Goal: Task Accomplishment & Management: Use online tool/utility

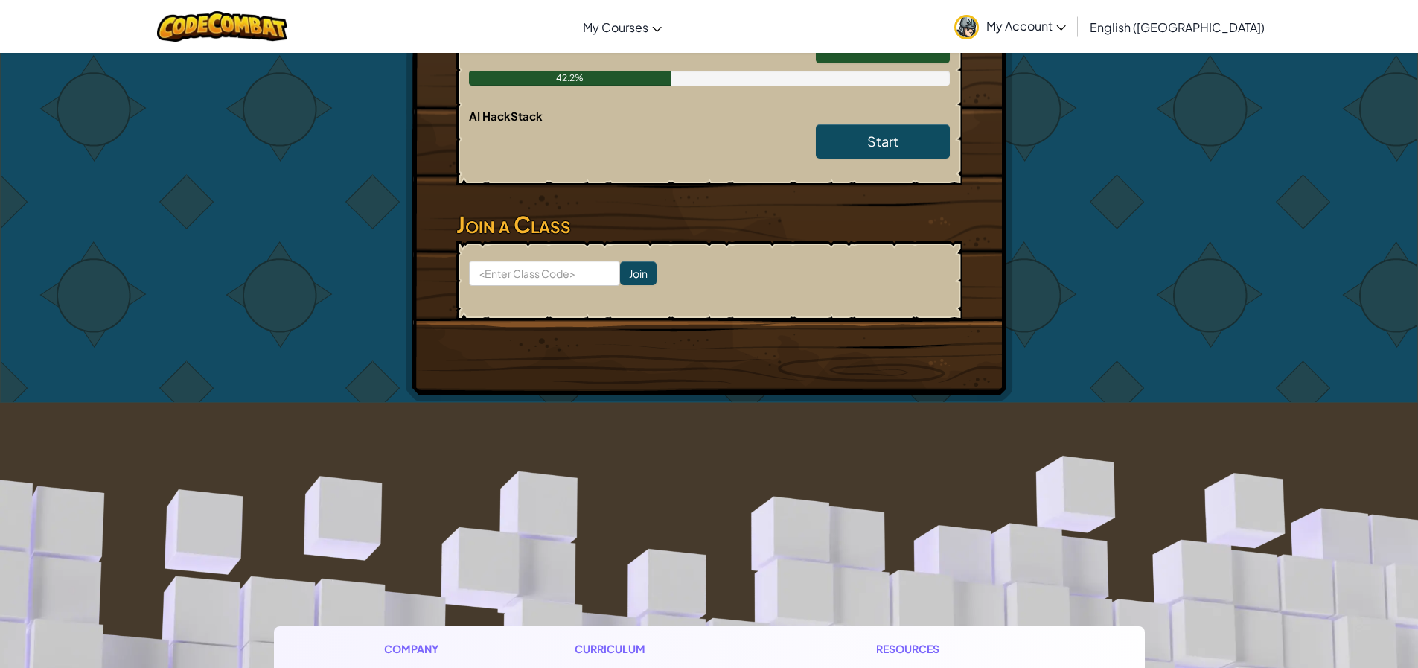
scroll to position [372, 0]
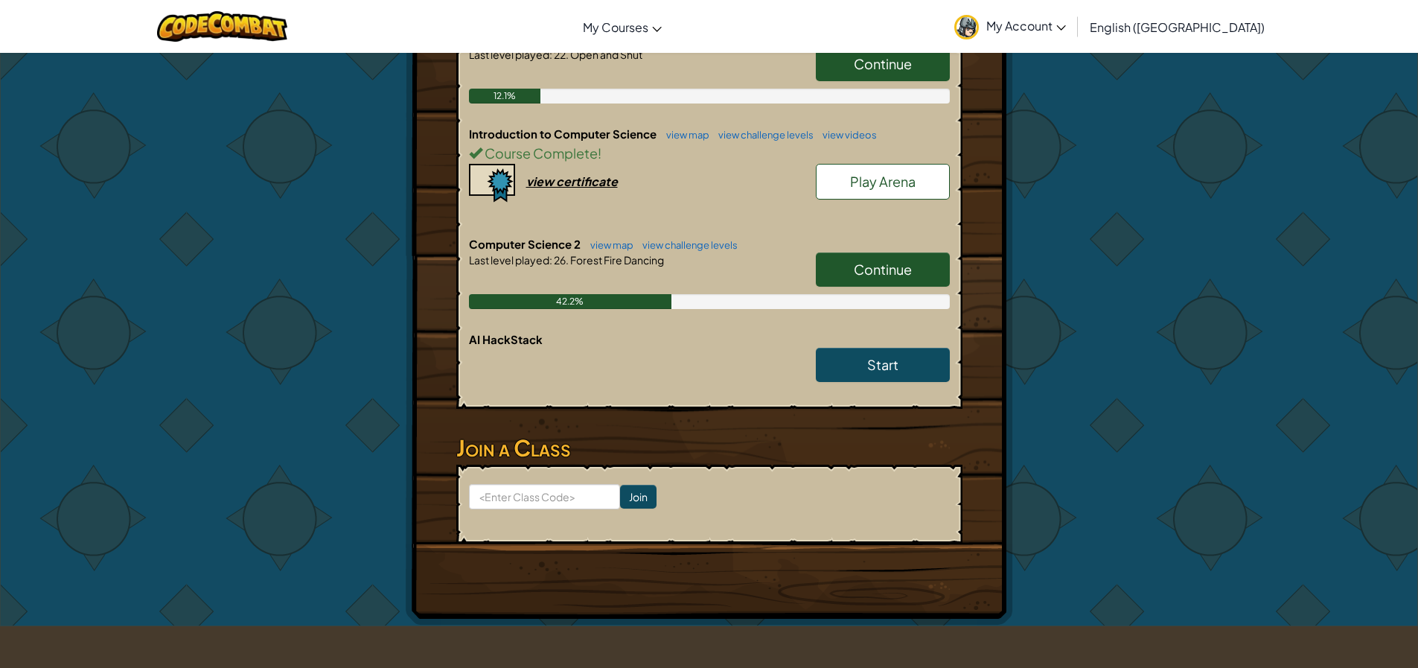
click at [870, 262] on span "Continue" at bounding box center [883, 268] width 58 height 17
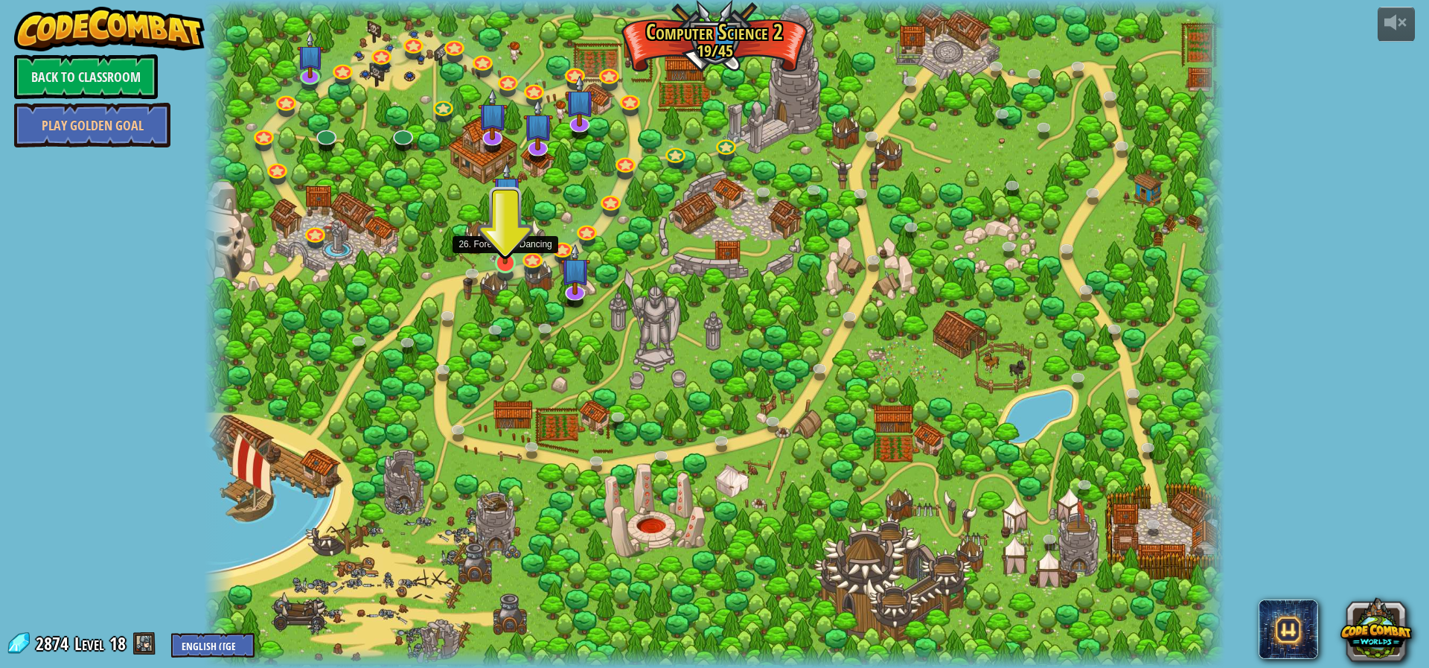
click at [502, 258] on img at bounding box center [505, 233] width 27 height 63
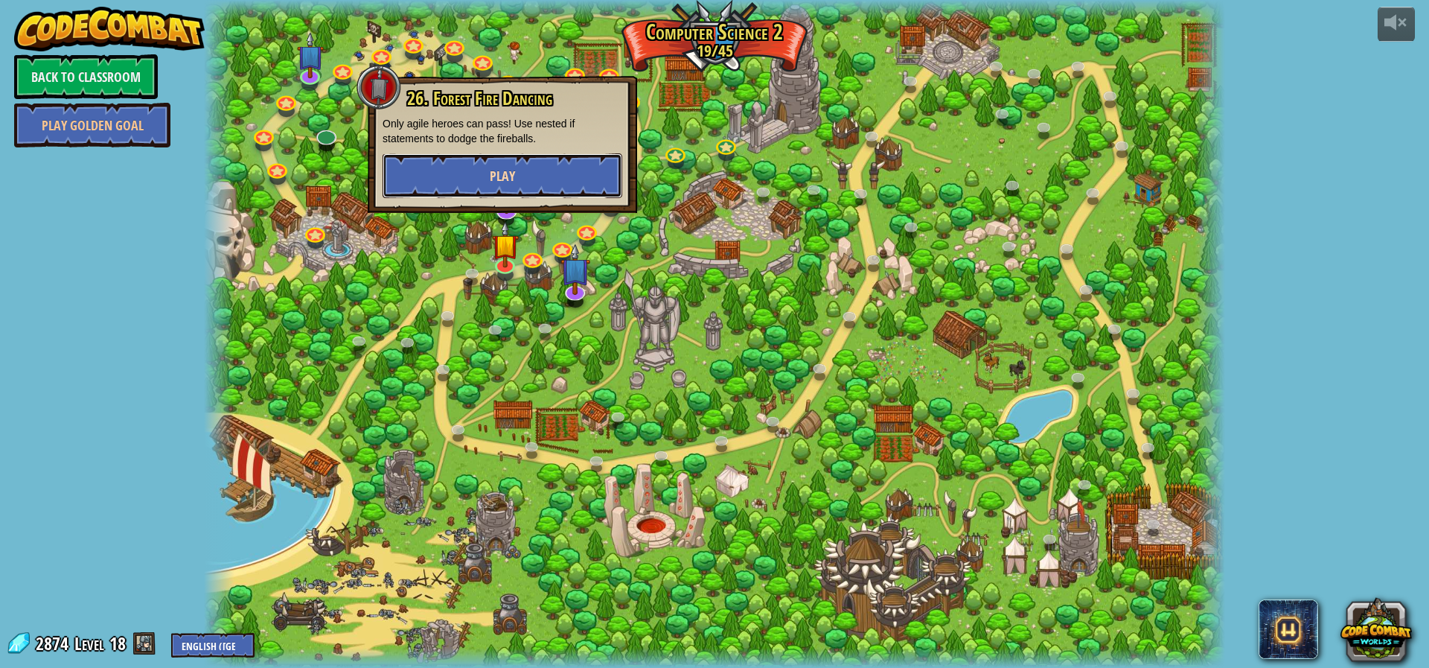
click at [485, 175] on button "Play" at bounding box center [503, 175] width 240 height 45
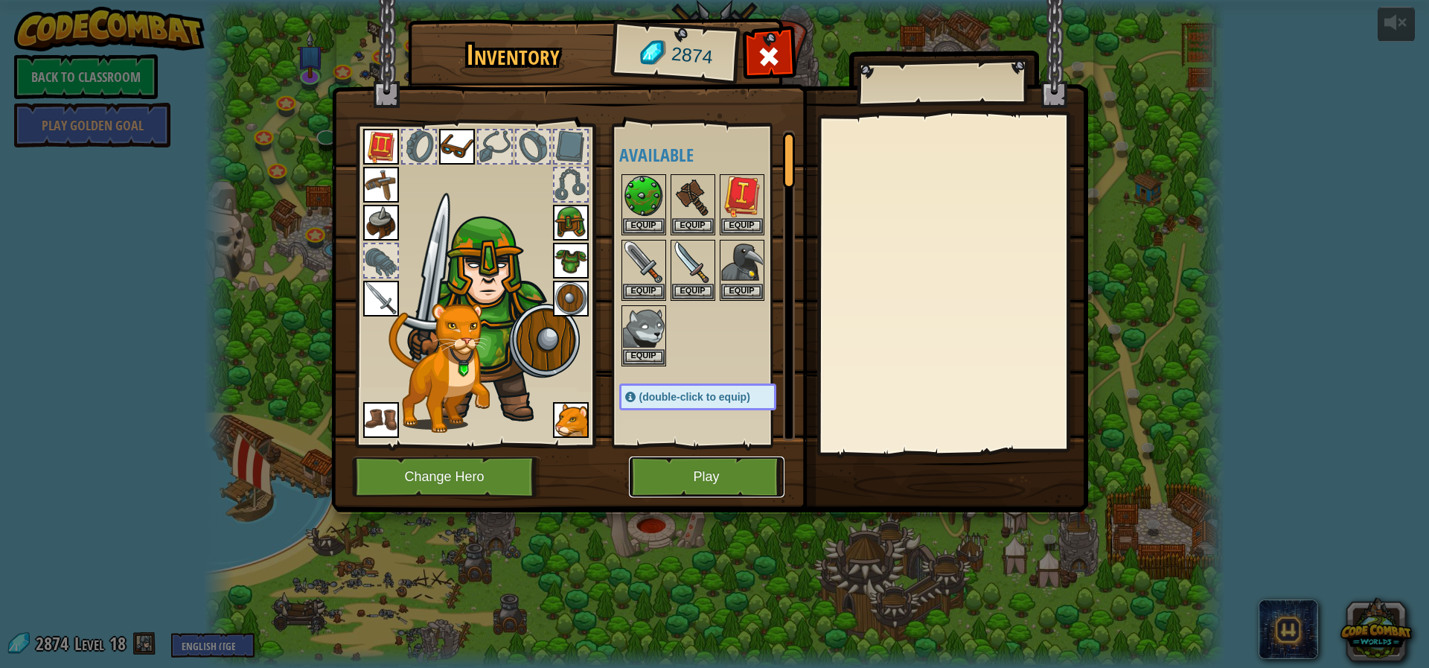
click at [694, 464] on button "Play" at bounding box center [707, 476] width 156 height 41
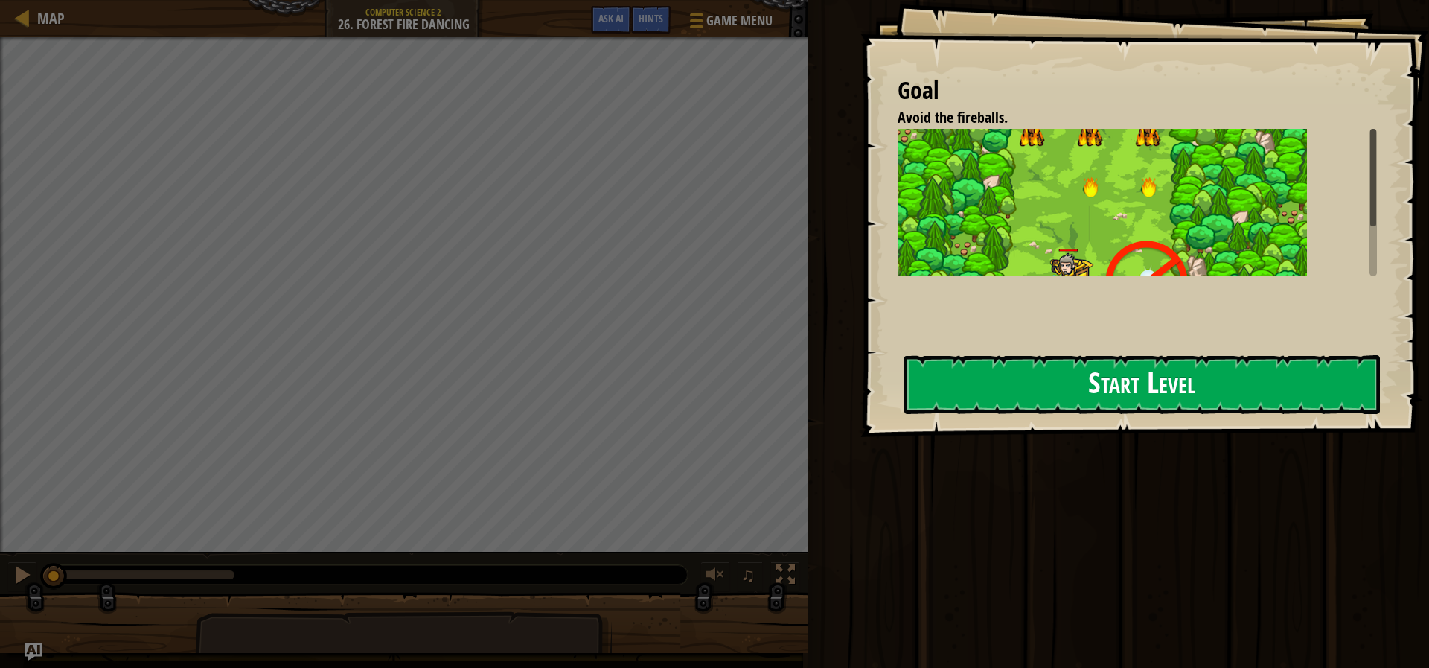
click at [1043, 390] on button "Start Level" at bounding box center [1142, 384] width 476 height 59
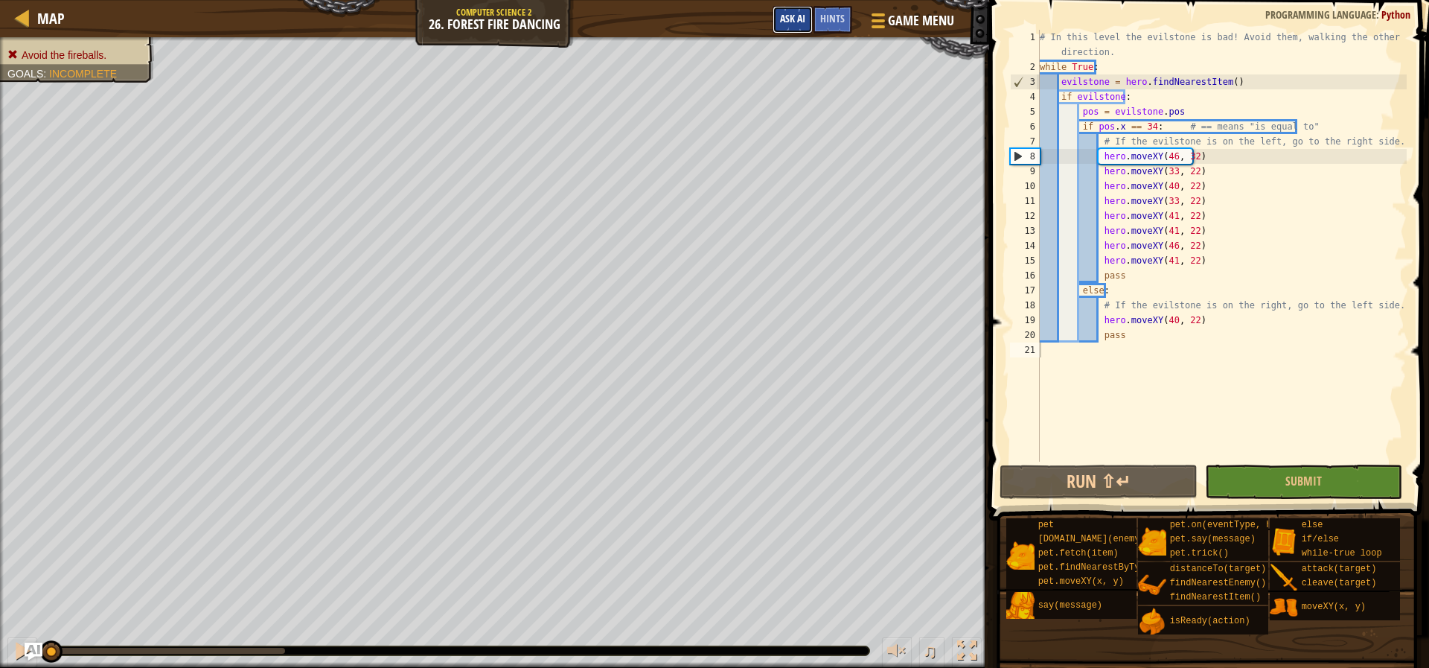
click at [796, 16] on span "Ask AI" at bounding box center [792, 18] width 25 height 14
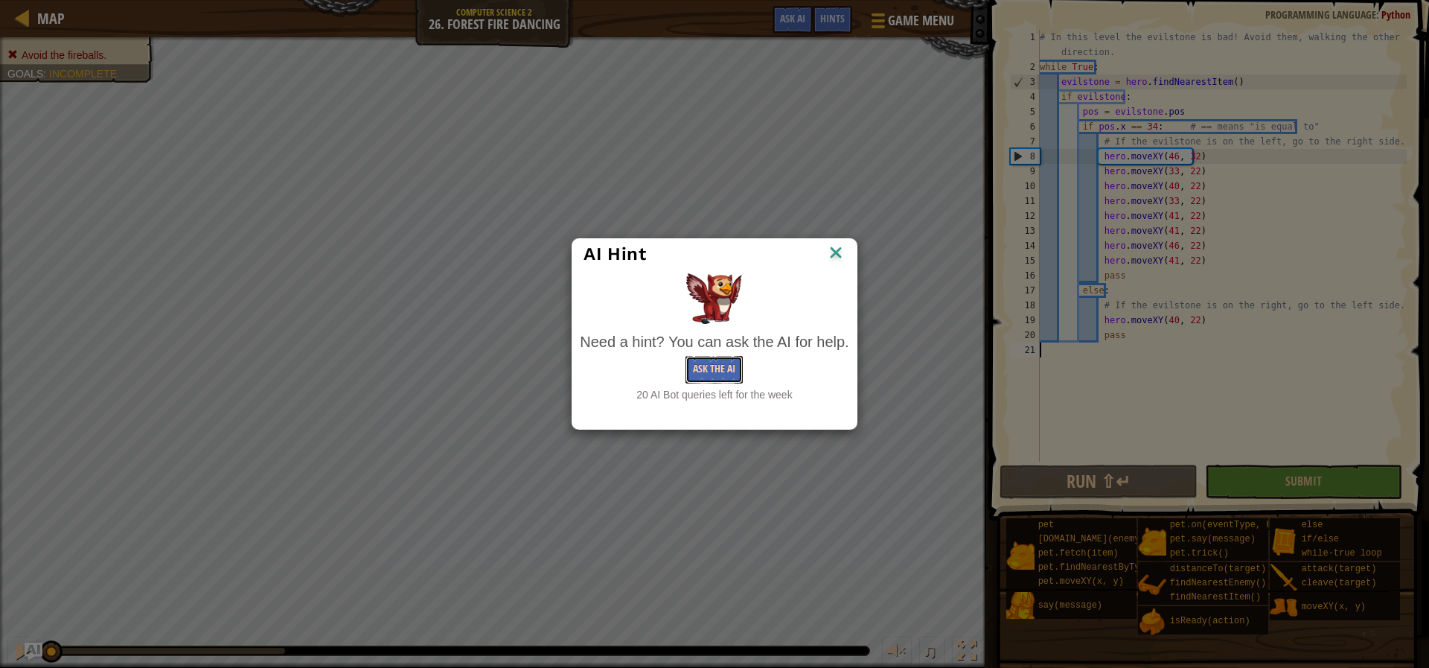
click at [715, 360] on button "Ask the AI" at bounding box center [713, 370] width 57 height 28
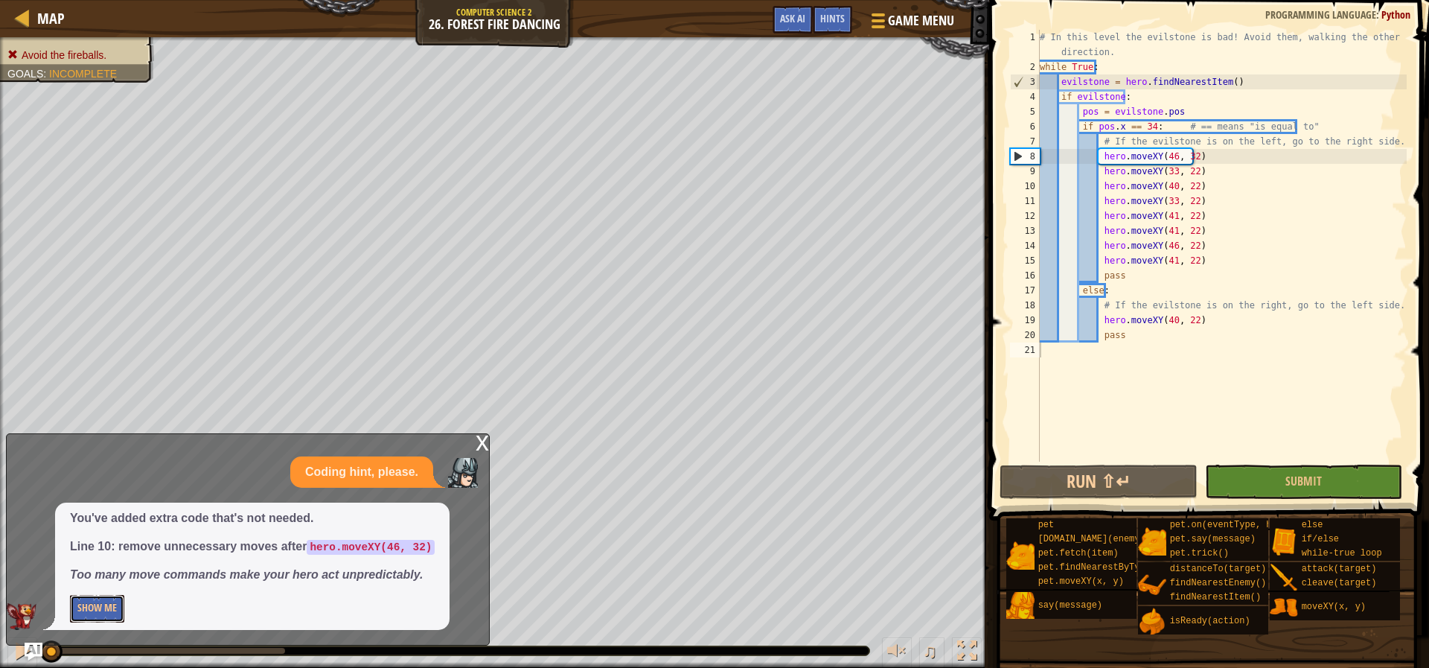
drag, startPoint x: 109, startPoint y: 612, endPoint x: 110, endPoint y: 604, distance: 7.6
click at [110, 612] on button "Show Me" at bounding box center [97, 609] width 54 height 28
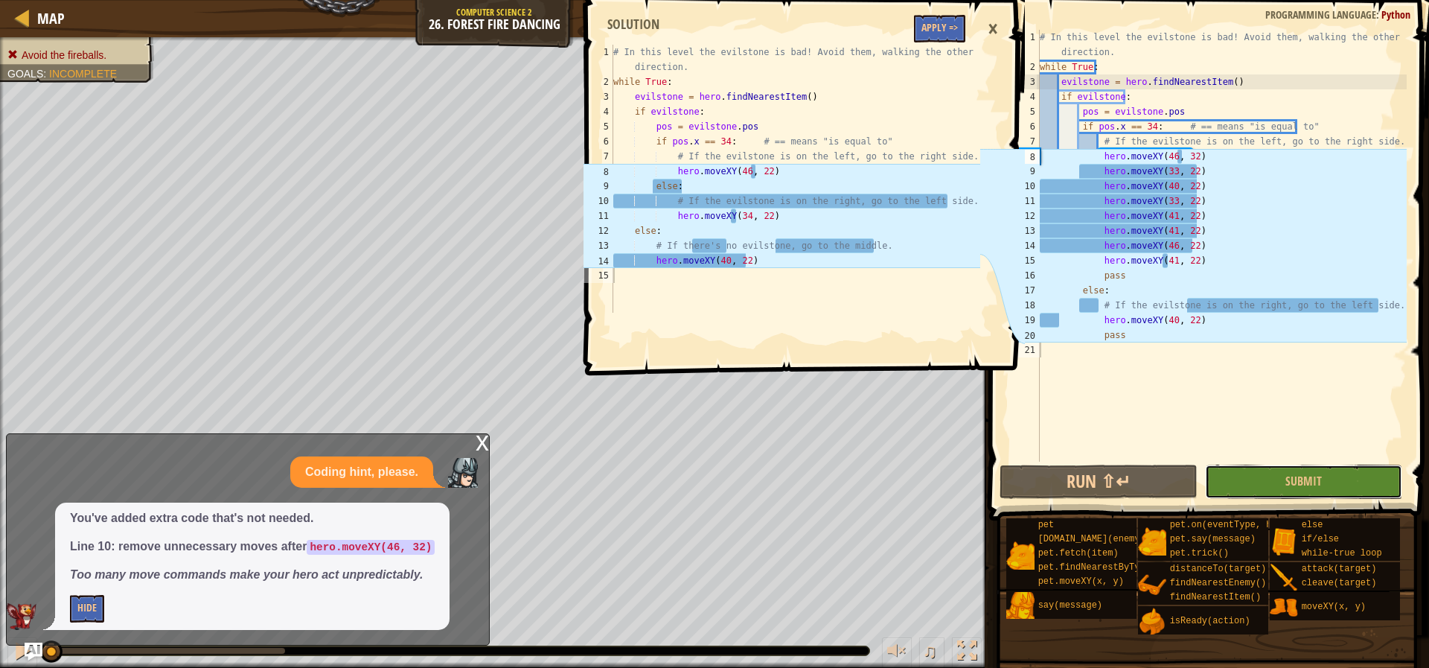
click at [1264, 484] on button "Submit" at bounding box center [1303, 481] width 197 height 34
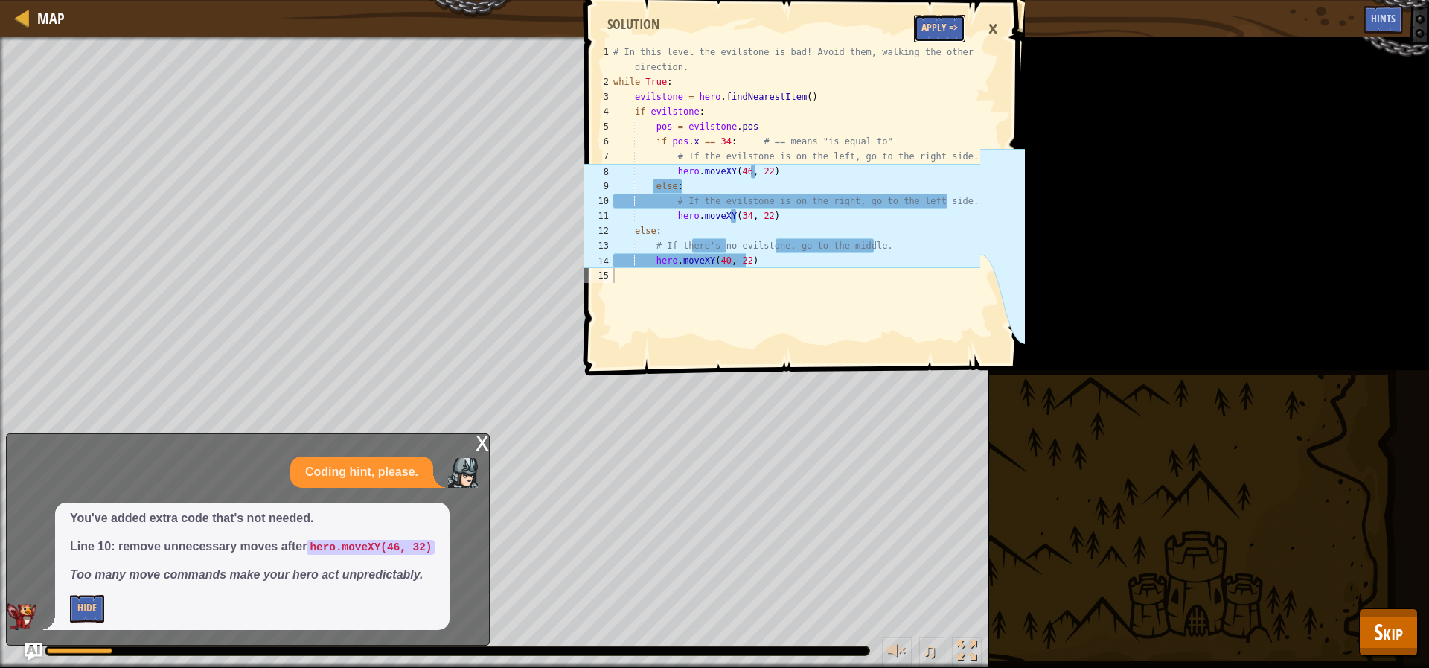
click at [947, 40] on button "Apply =>" at bounding box center [939, 29] width 51 height 28
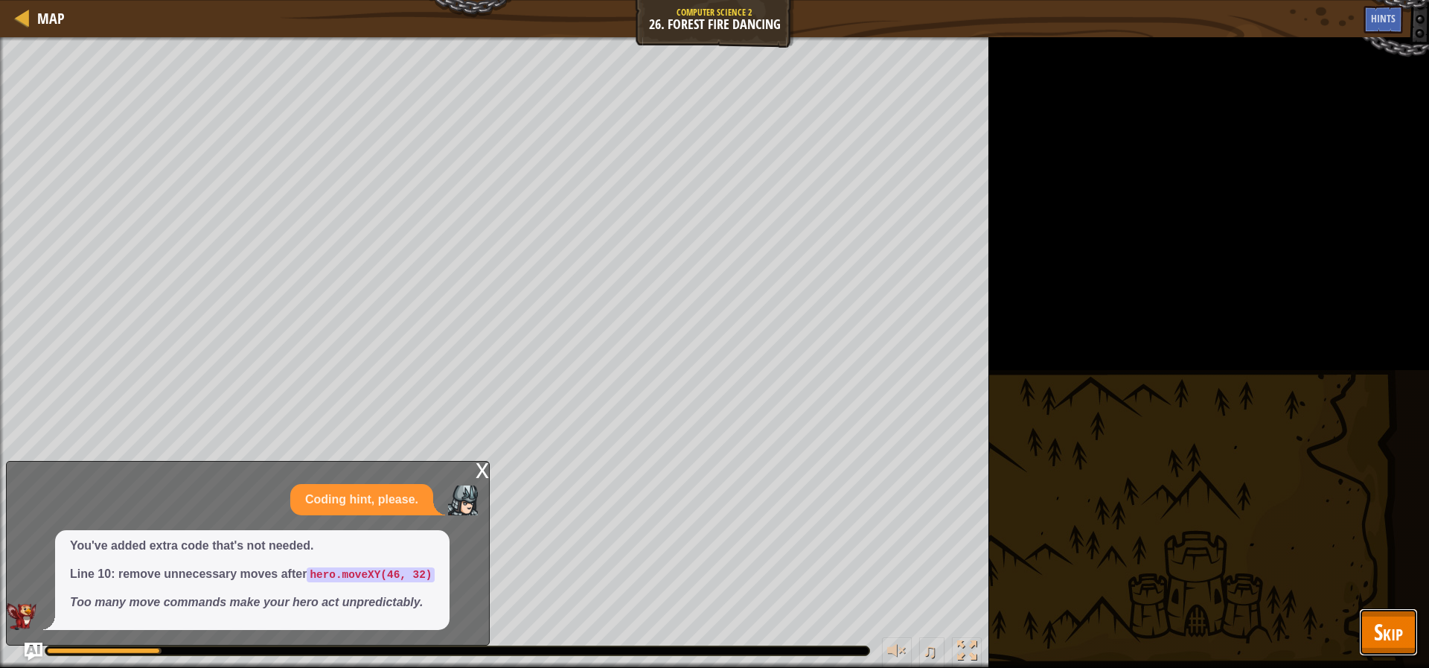
click at [1397, 638] on span "Skip" at bounding box center [1388, 631] width 29 height 31
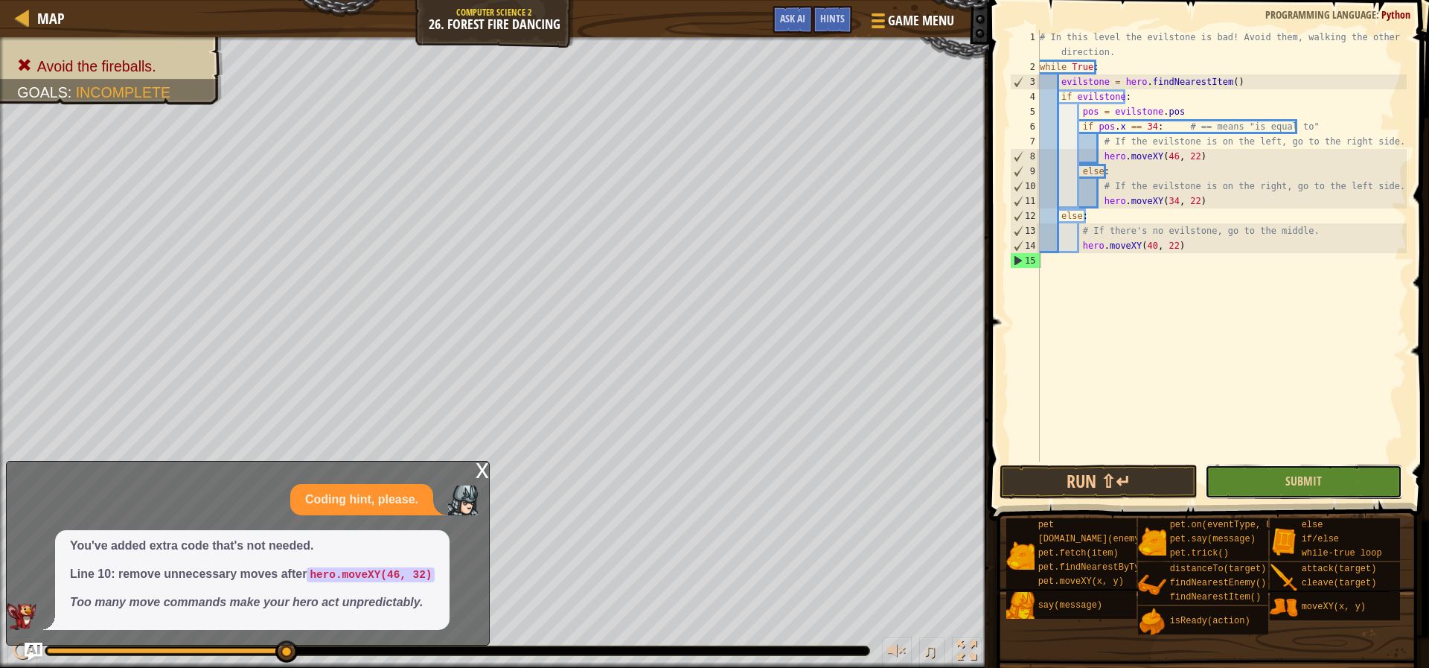
click at [1246, 484] on button "Submit" at bounding box center [1303, 481] width 197 height 34
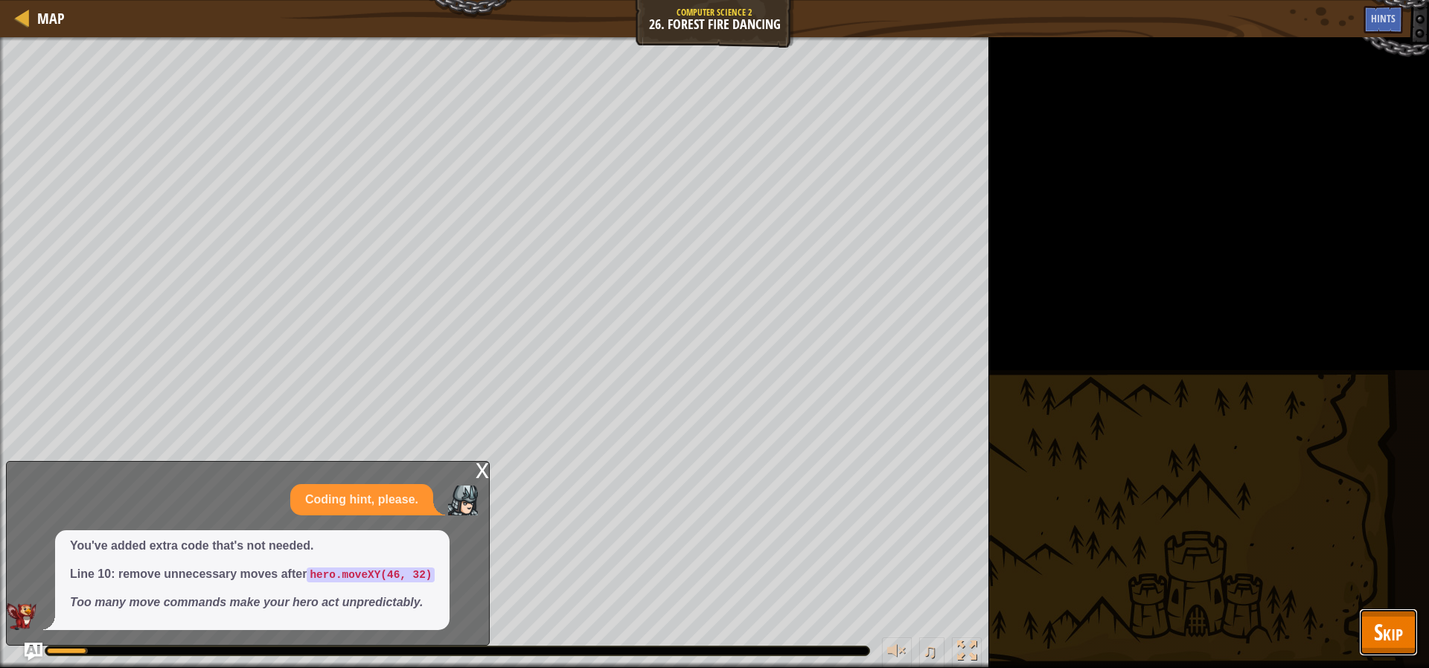
click at [1394, 631] on span "Skip" at bounding box center [1388, 631] width 29 height 31
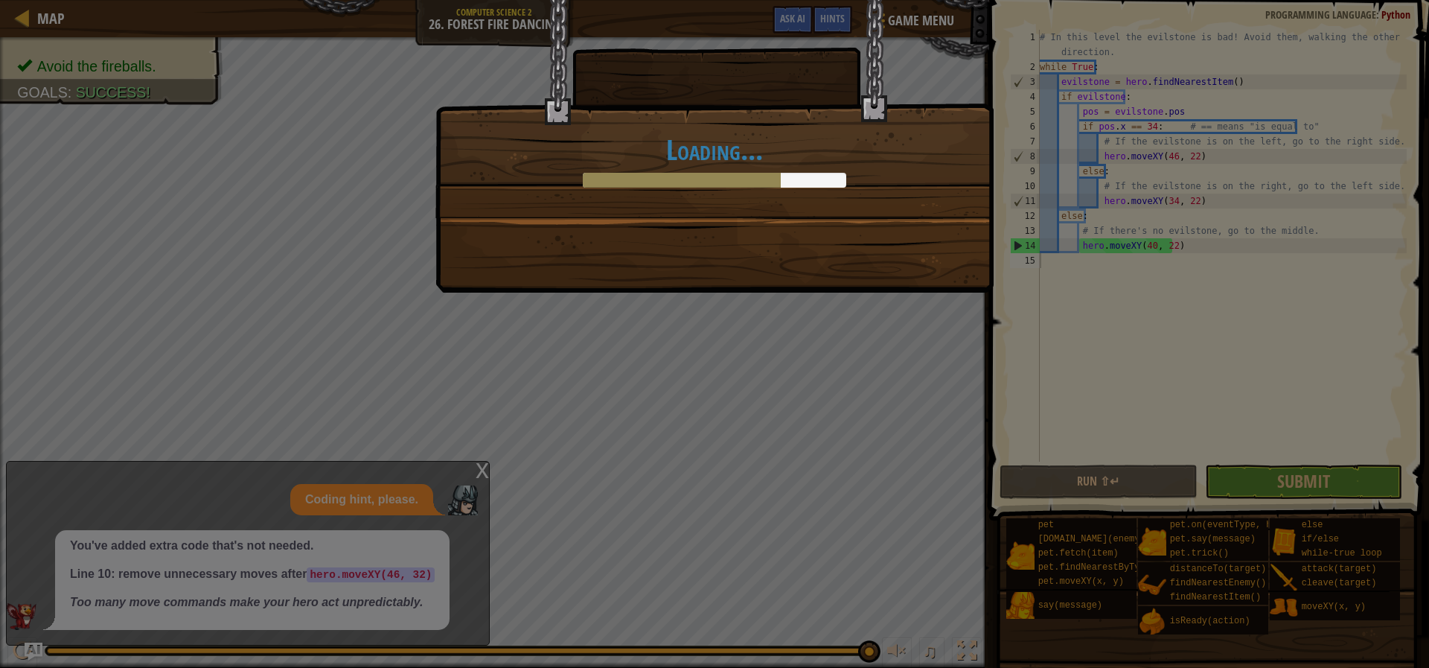
drag, startPoint x: 790, startPoint y: 190, endPoint x: 801, endPoint y: 185, distance: 12.0
click at [801, 185] on div "Loading..." at bounding box center [714, 108] width 557 height 217
click at [805, 183] on div at bounding box center [714, 180] width 263 height 15
click at [807, 176] on div at bounding box center [714, 180] width 263 height 15
click at [805, 176] on div at bounding box center [714, 180] width 263 height 15
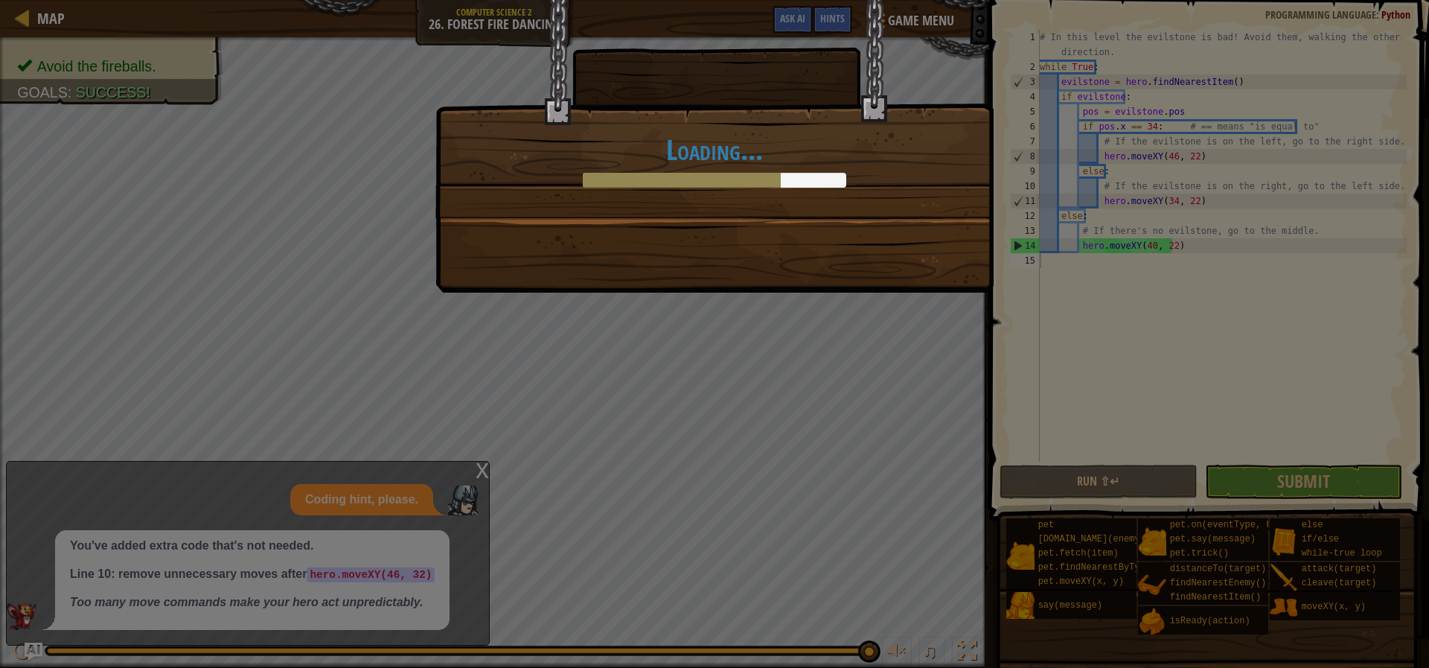
click at [770, 198] on div "Loading..." at bounding box center [714, 108] width 557 height 217
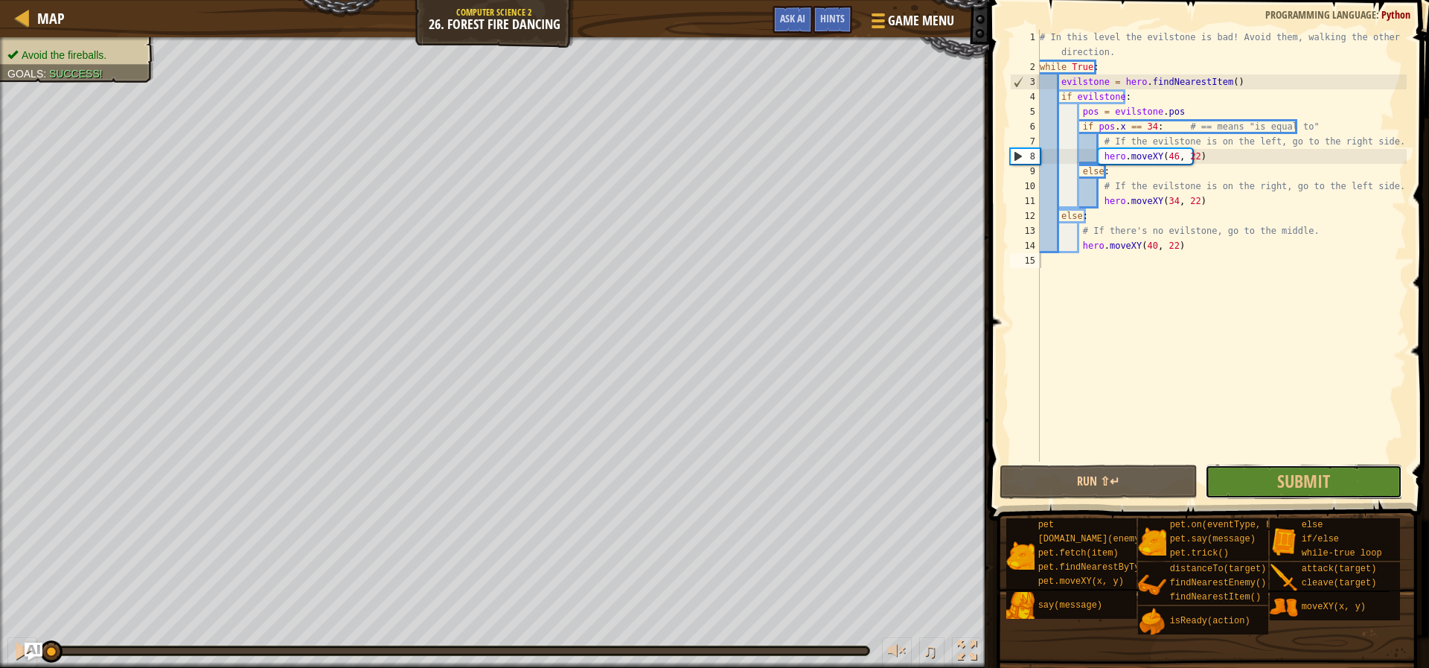
click at [1282, 461] on div "1 2 3 4 5 6 7 8 9 10 11 12 13 14 15 # In this level the evilstone is bad! Avoid…" at bounding box center [1207, 289] width 444 height 564
click at [1285, 476] on span "Submit" at bounding box center [1303, 481] width 53 height 24
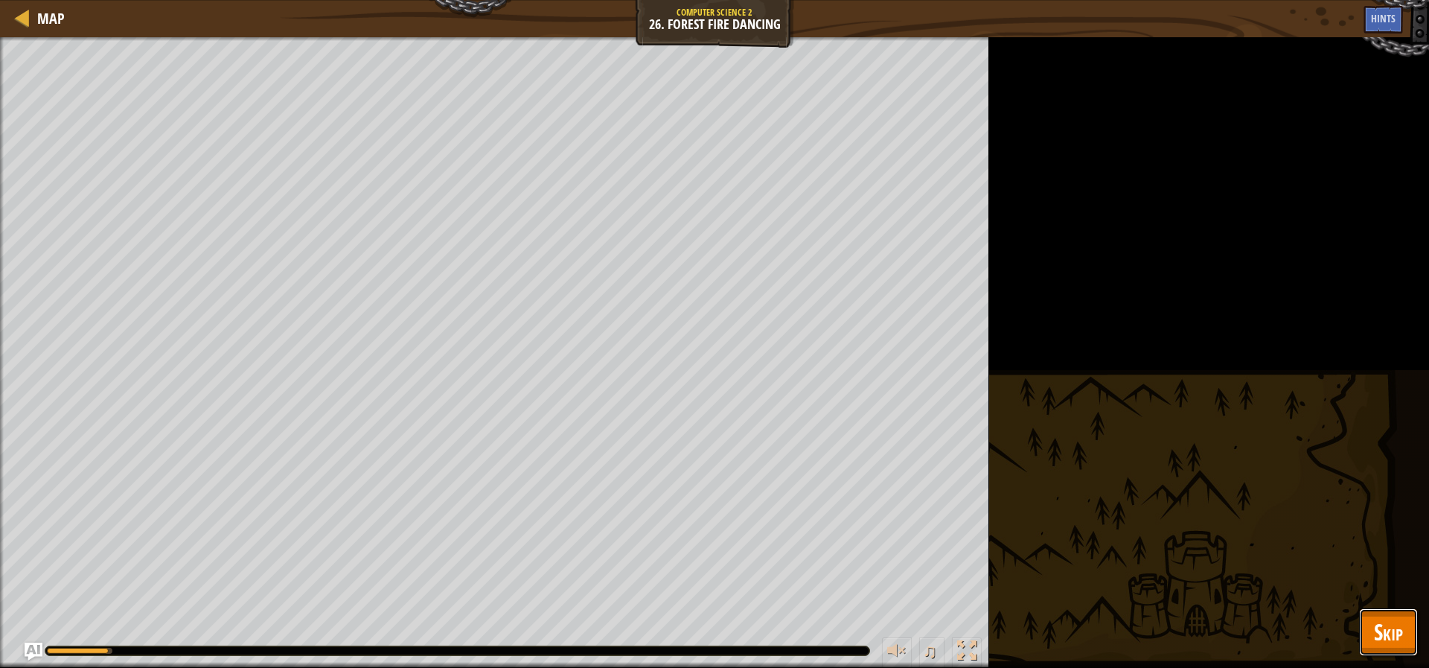
click at [1396, 627] on span "Skip" at bounding box center [1388, 631] width 29 height 31
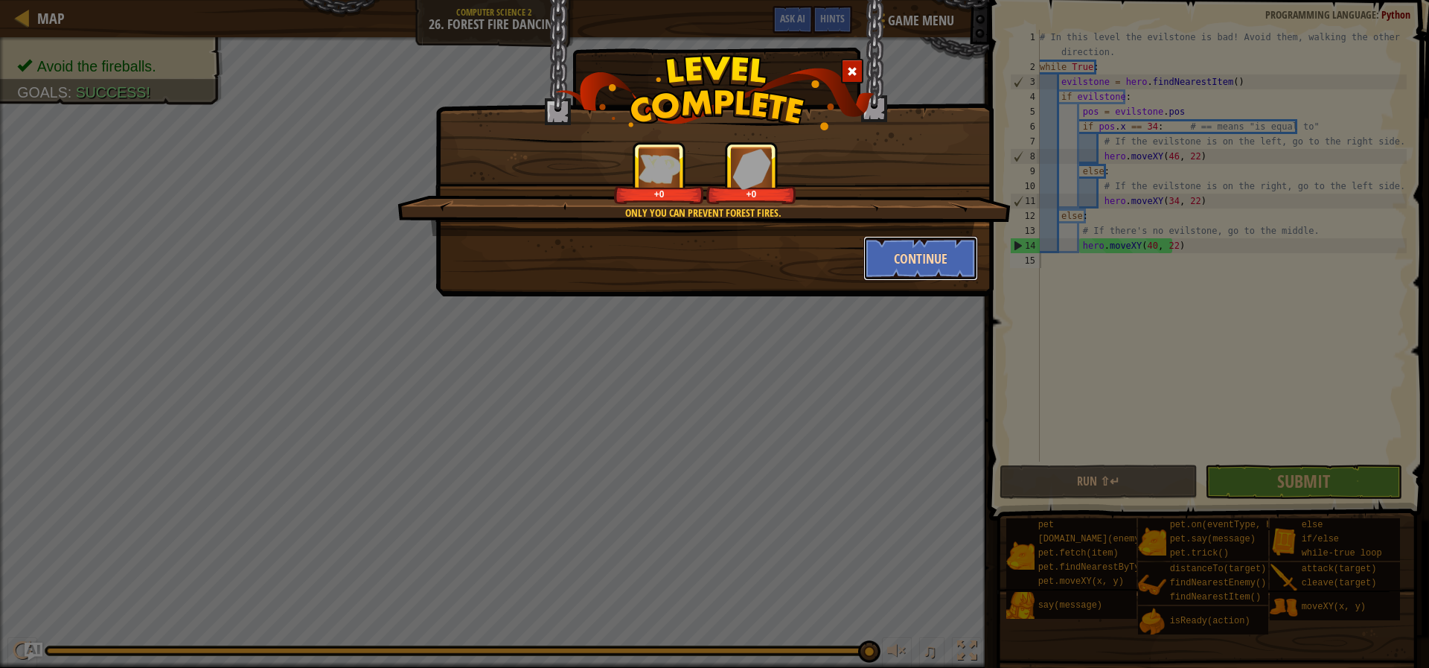
click at [903, 250] on button "Continue" at bounding box center [920, 258] width 115 height 45
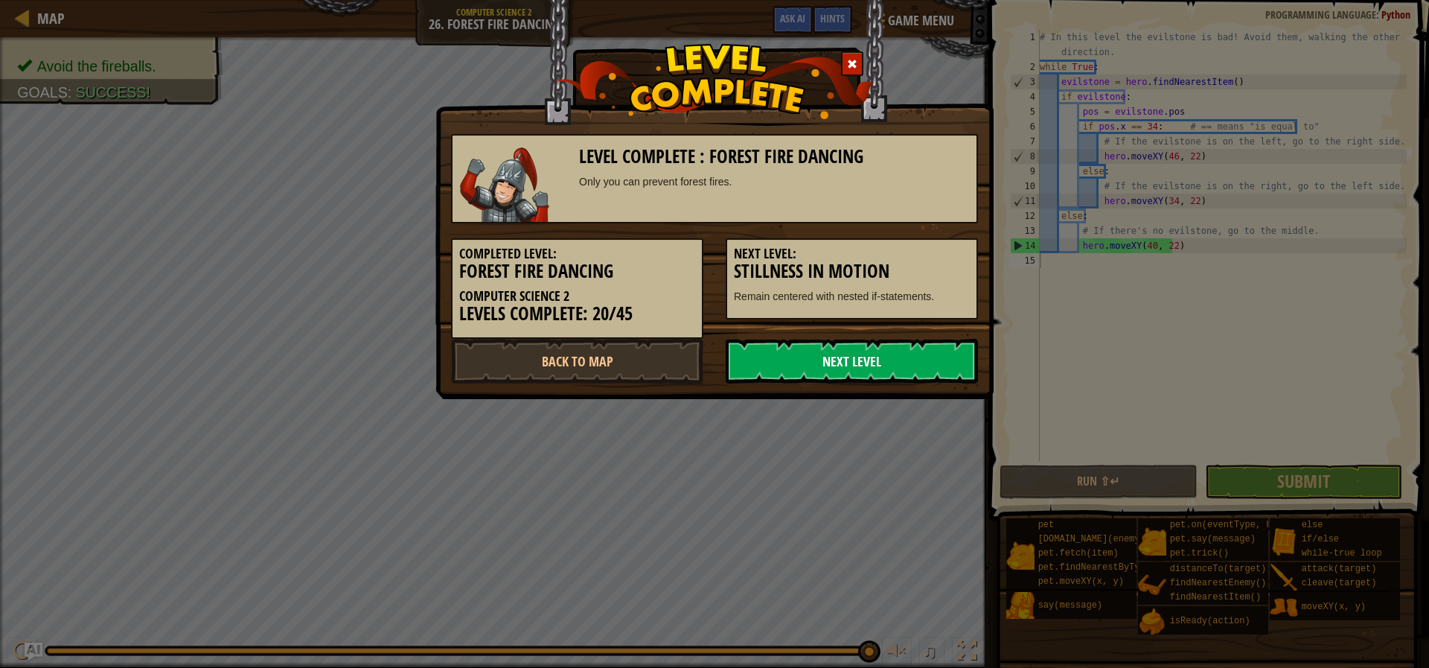
click at [892, 365] on link "Next Level" at bounding box center [852, 361] width 252 height 45
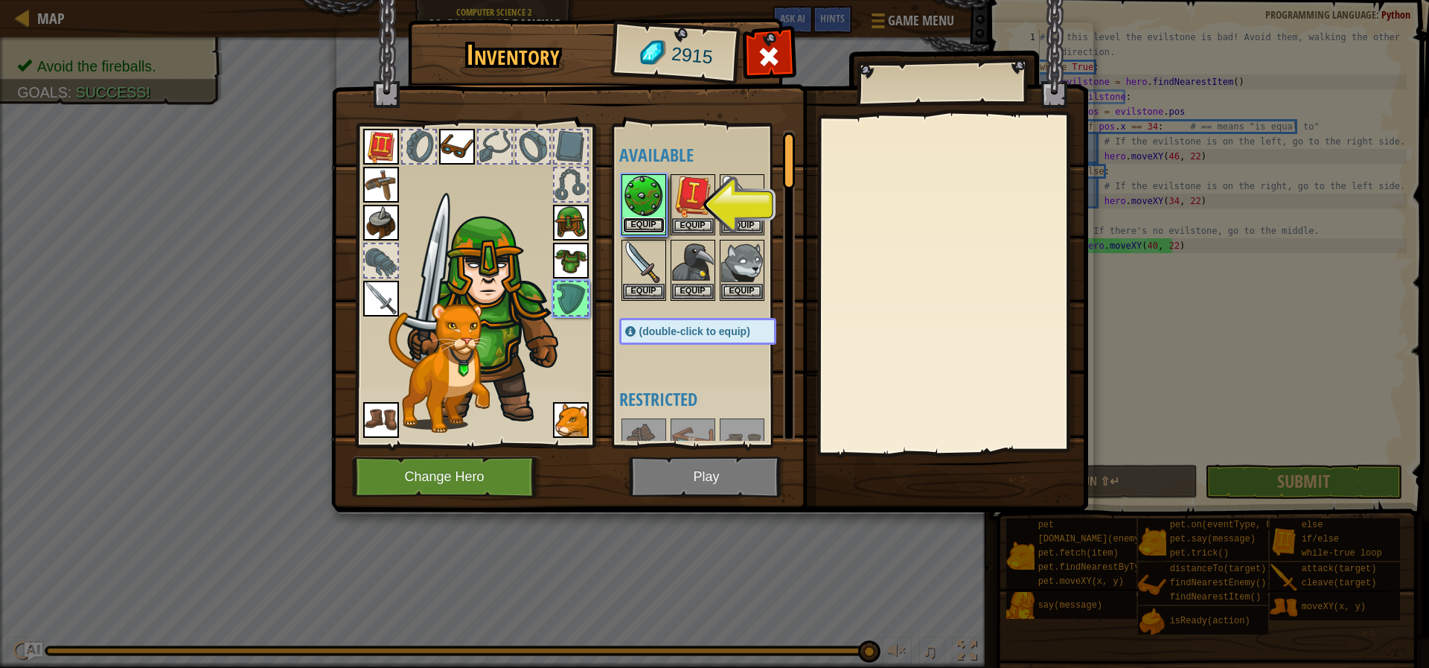
click at [658, 220] on button "Equip" at bounding box center [644, 225] width 42 height 16
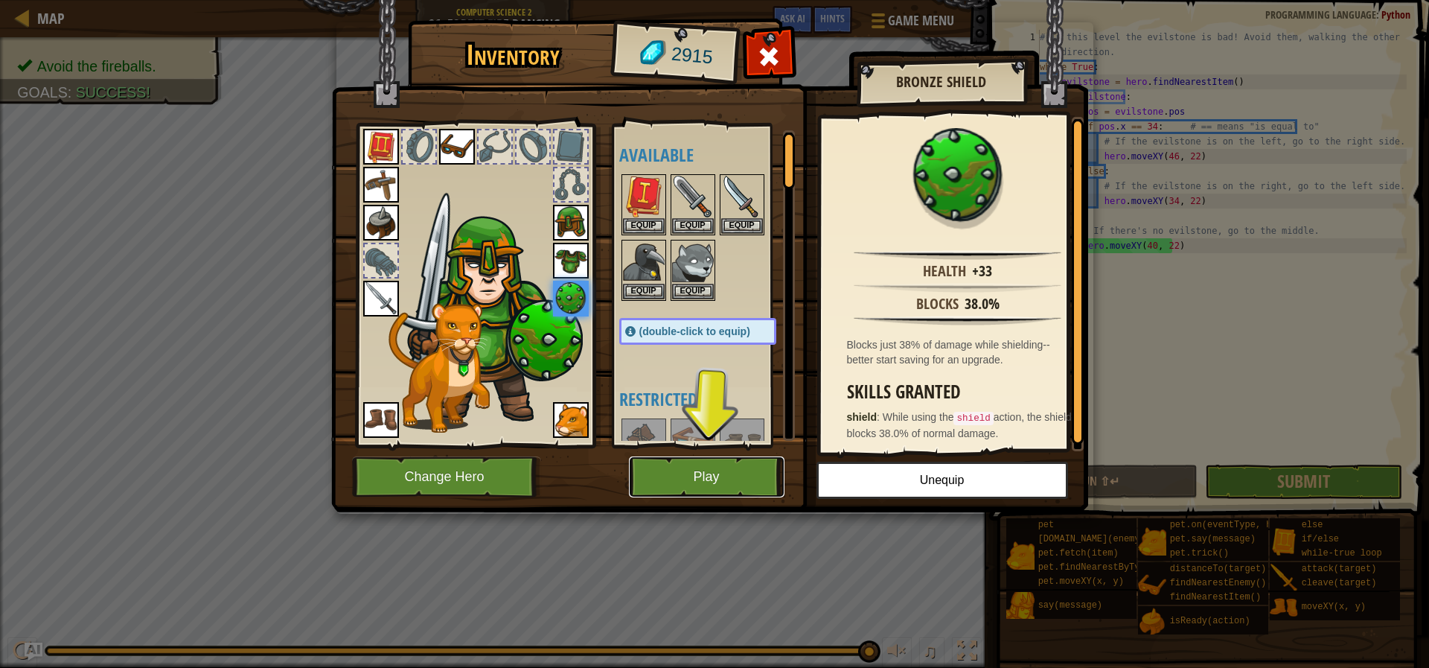
click at [729, 469] on button "Play" at bounding box center [707, 476] width 156 height 41
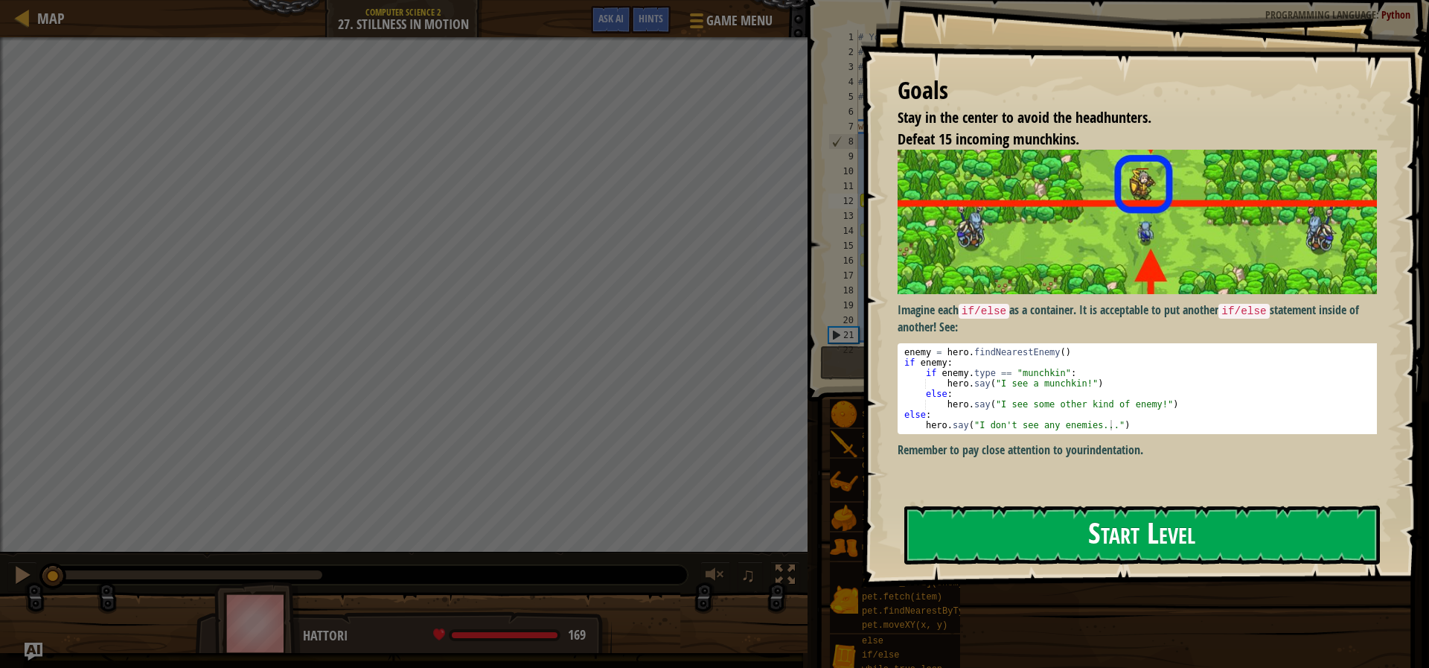
click at [974, 539] on button "Start Level" at bounding box center [1142, 534] width 476 height 59
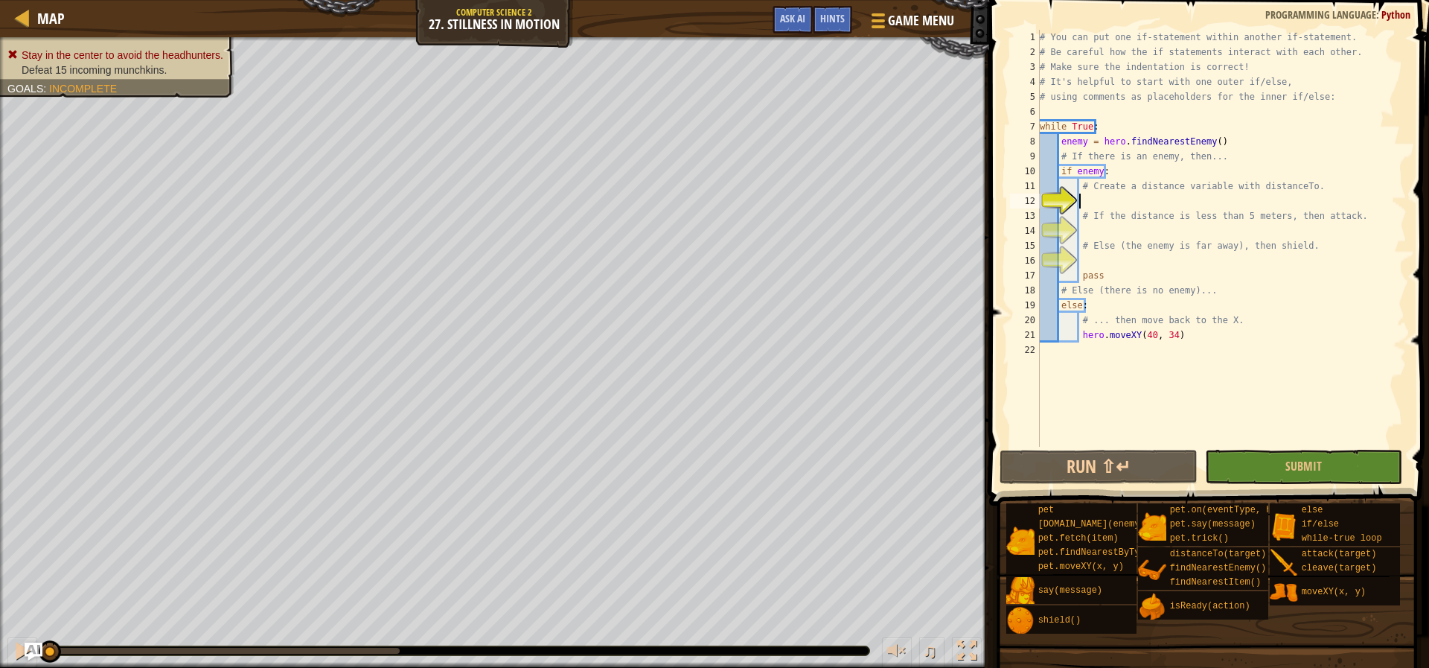
click at [1053, 364] on div "# You can put one if-statement within another if-statement. # Be careful how th…" at bounding box center [1222, 253] width 370 height 447
click at [1052, 468] on button "Run ⇧↵" at bounding box center [1098, 467] width 197 height 34
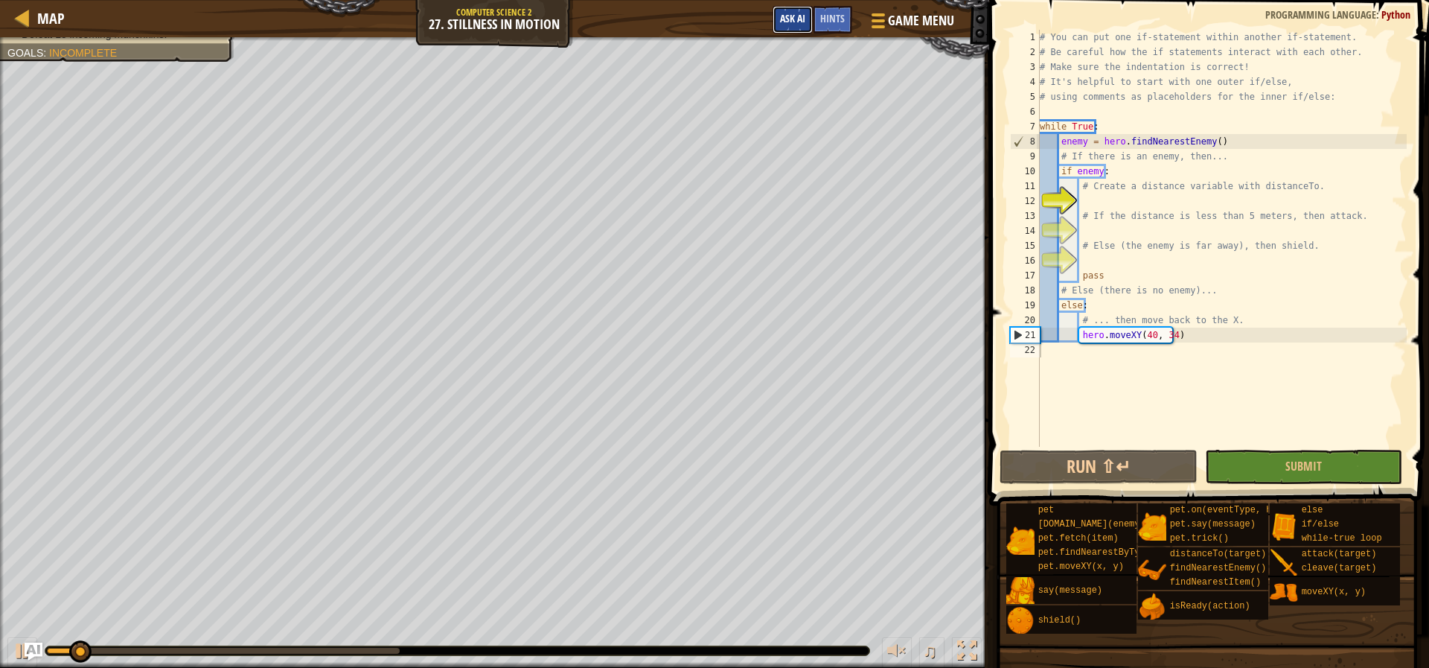
click at [794, 16] on span "Ask AI" at bounding box center [792, 18] width 25 height 14
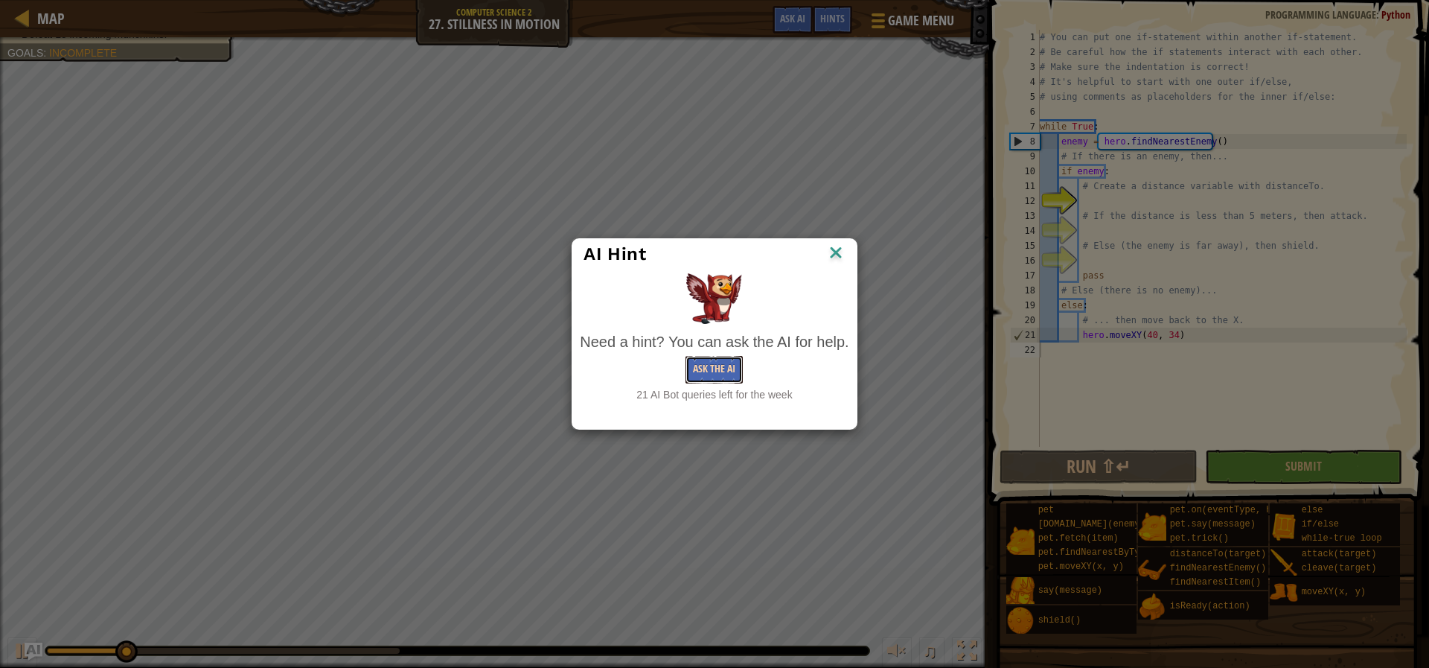
click at [716, 372] on button "Ask the AI" at bounding box center [713, 370] width 57 height 28
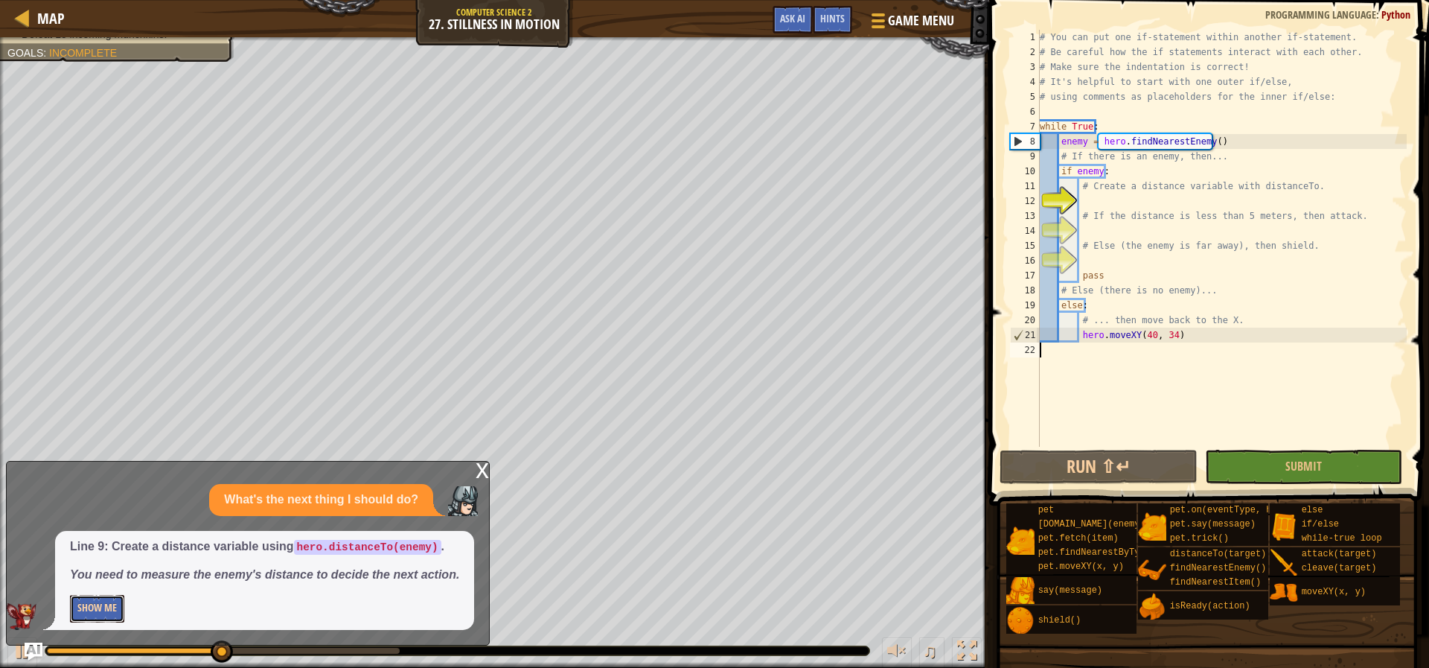
click at [100, 613] on button "Show Me" at bounding box center [97, 609] width 54 height 28
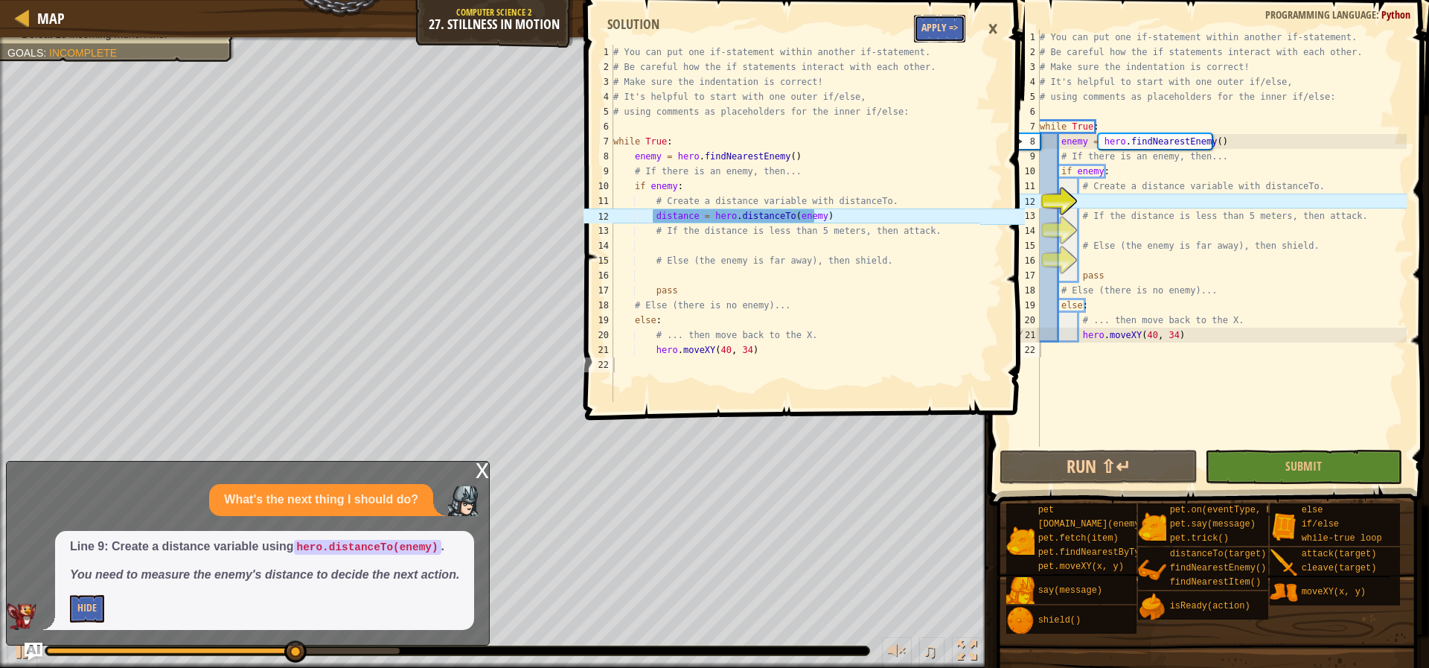
click at [938, 19] on button "Apply =>" at bounding box center [939, 29] width 51 height 28
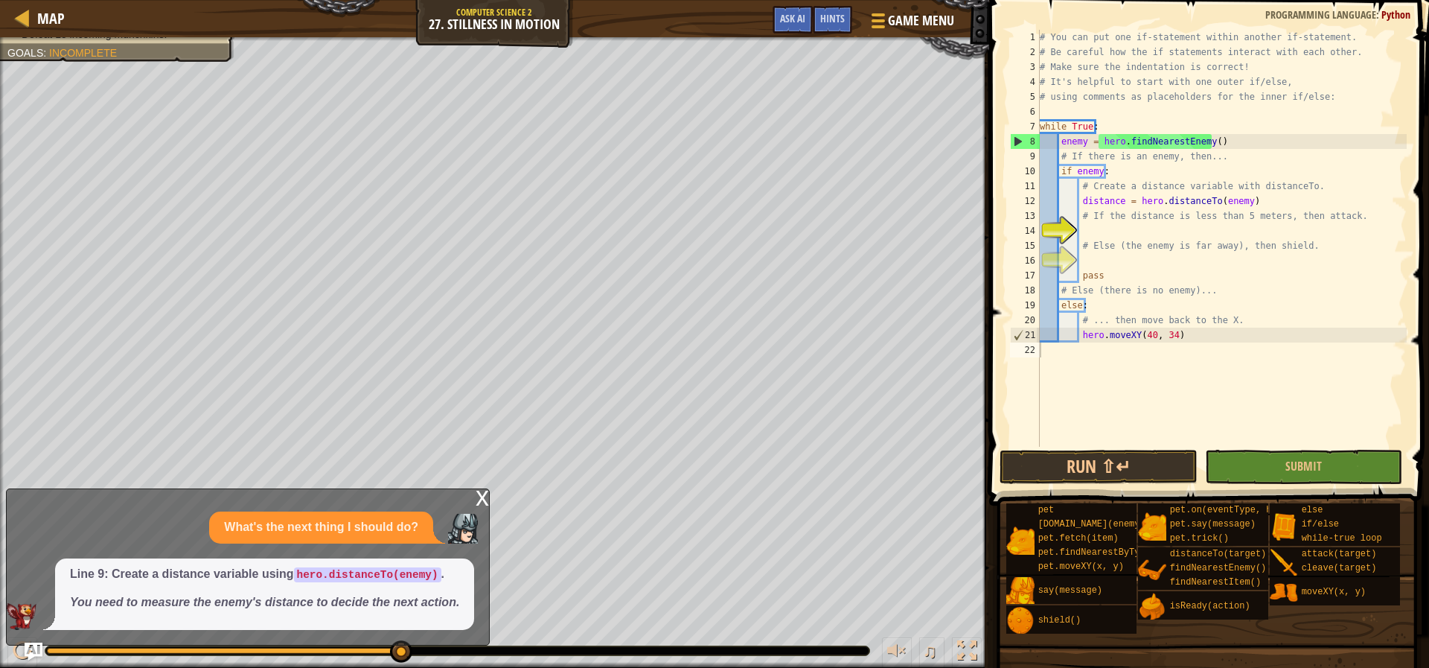
click at [422, 585] on span "Line 9: Create a distance variable using hero.distanceTo(enemy) . You need to m…" at bounding box center [264, 588] width 389 height 45
click at [481, 501] on div "x" at bounding box center [482, 496] width 13 height 15
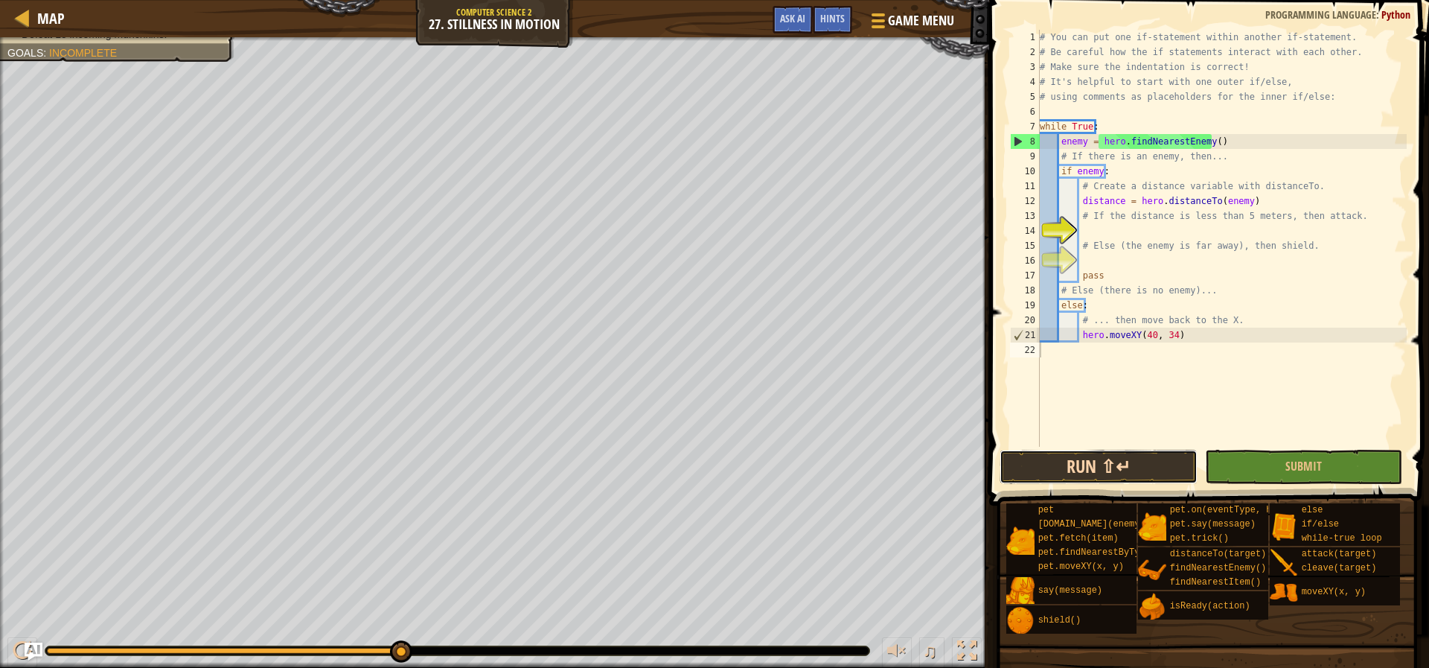
click at [1085, 464] on button "Run ⇧↵" at bounding box center [1098, 467] width 197 height 34
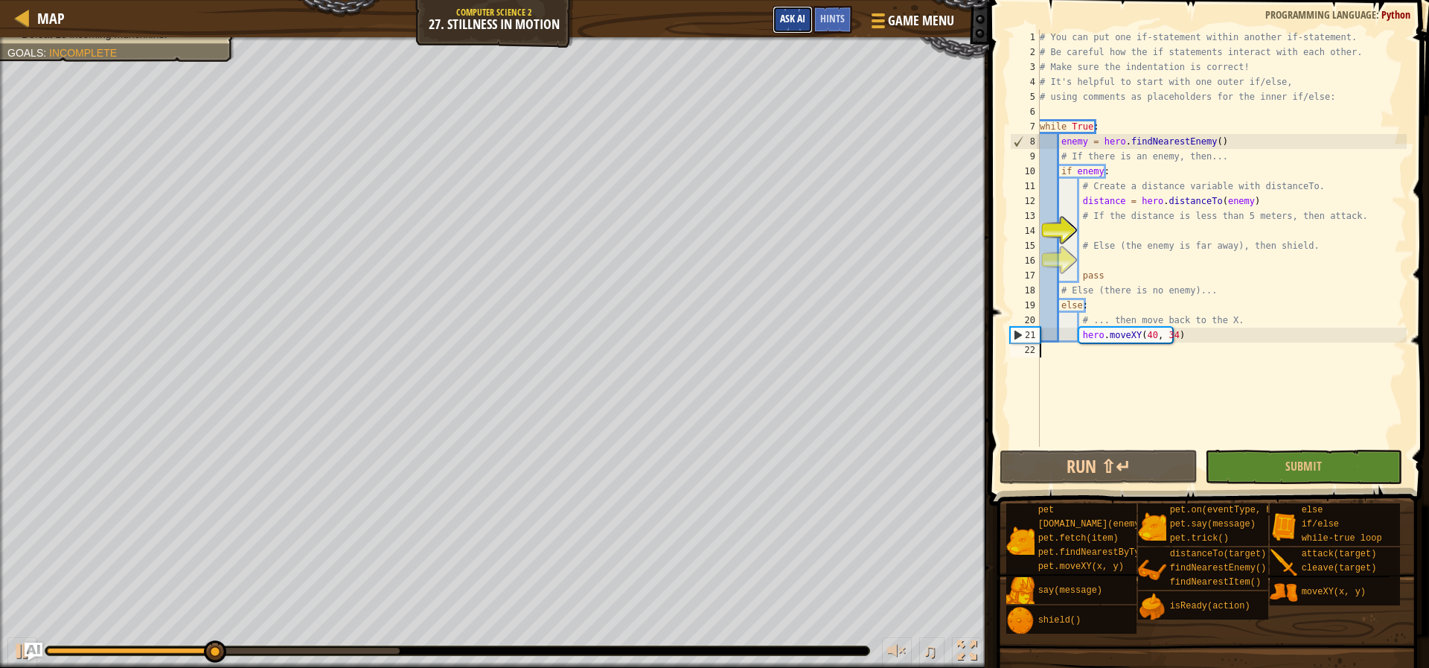
click at [789, 28] on button "Ask AI" at bounding box center [793, 20] width 40 height 28
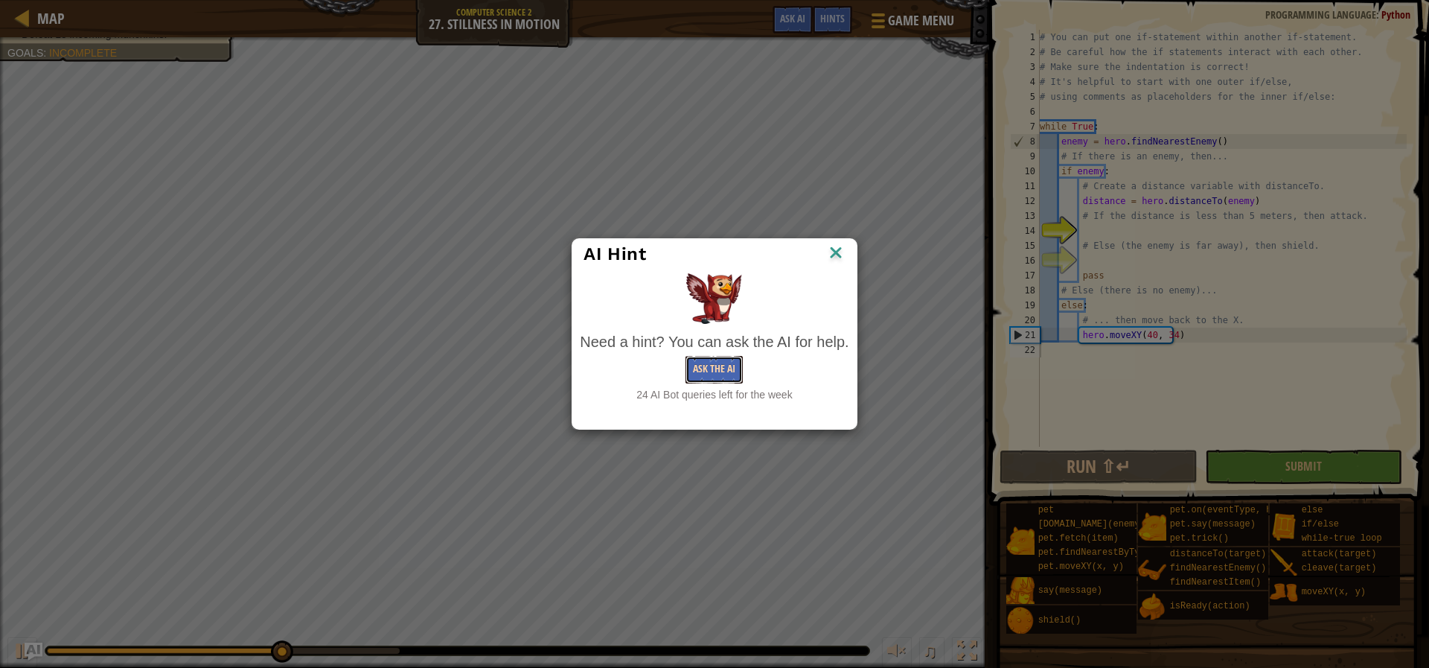
click at [717, 380] on button "Ask the AI" at bounding box center [713, 370] width 57 height 28
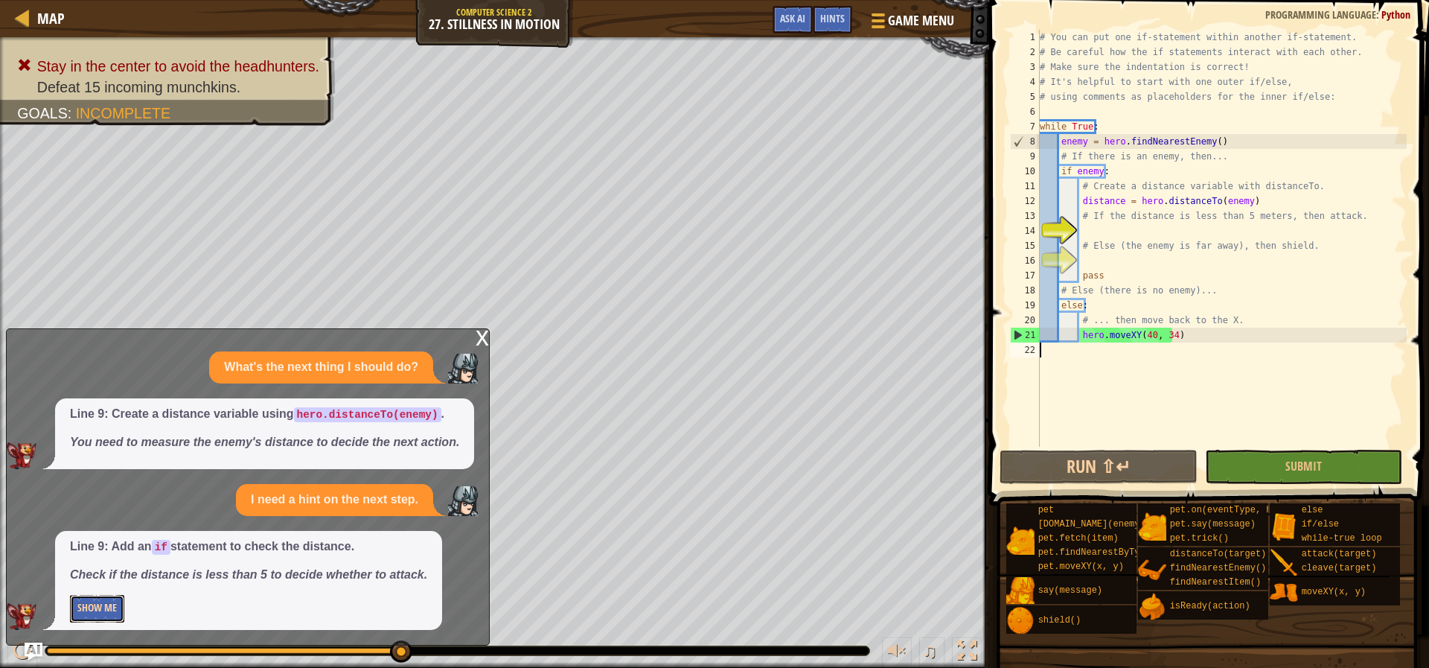
click at [100, 605] on button "Show Me" at bounding box center [97, 609] width 54 height 28
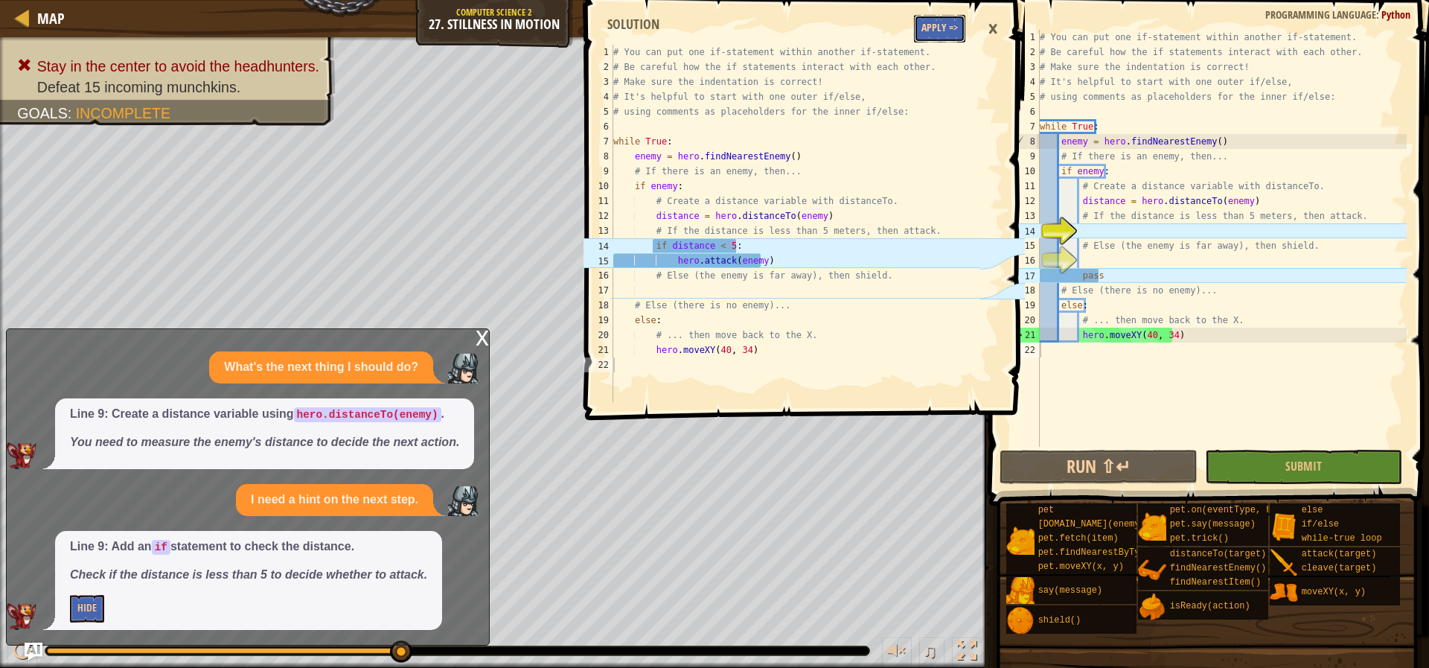
click at [935, 25] on button "Apply =>" at bounding box center [939, 29] width 51 height 28
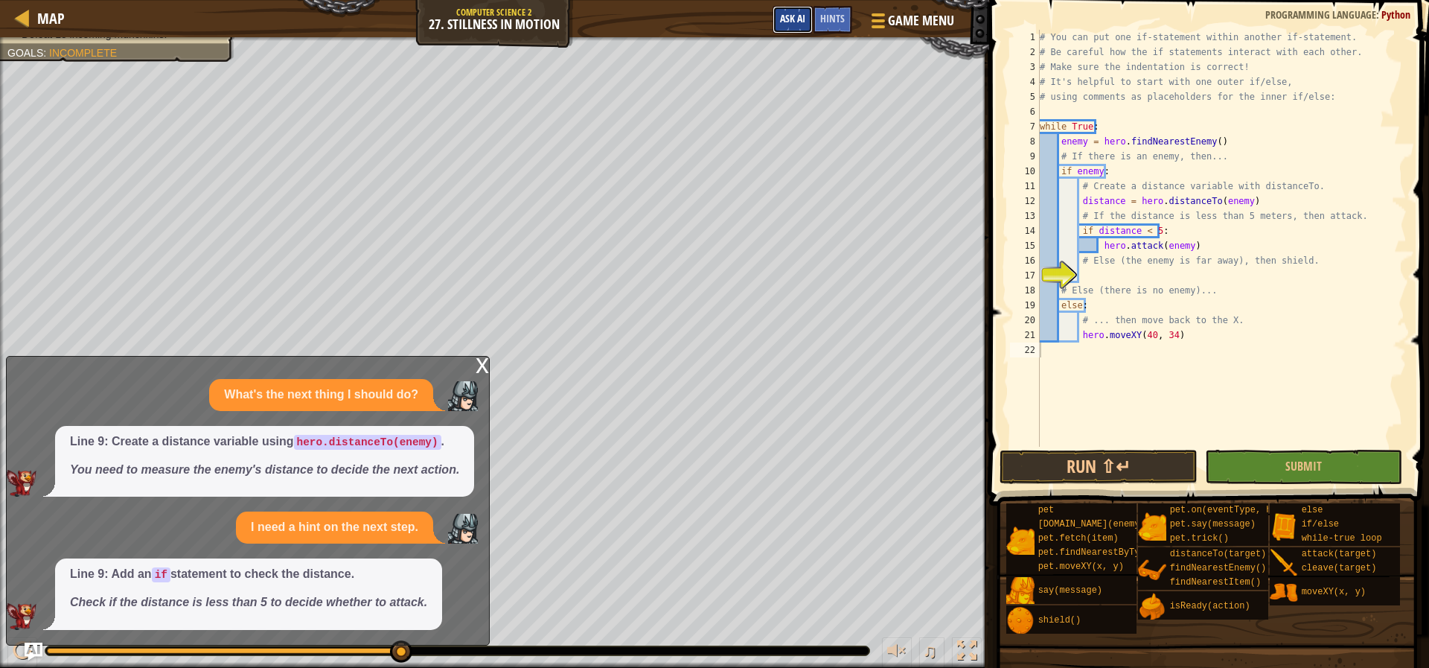
click at [794, 28] on button "Ask AI" at bounding box center [793, 20] width 40 height 28
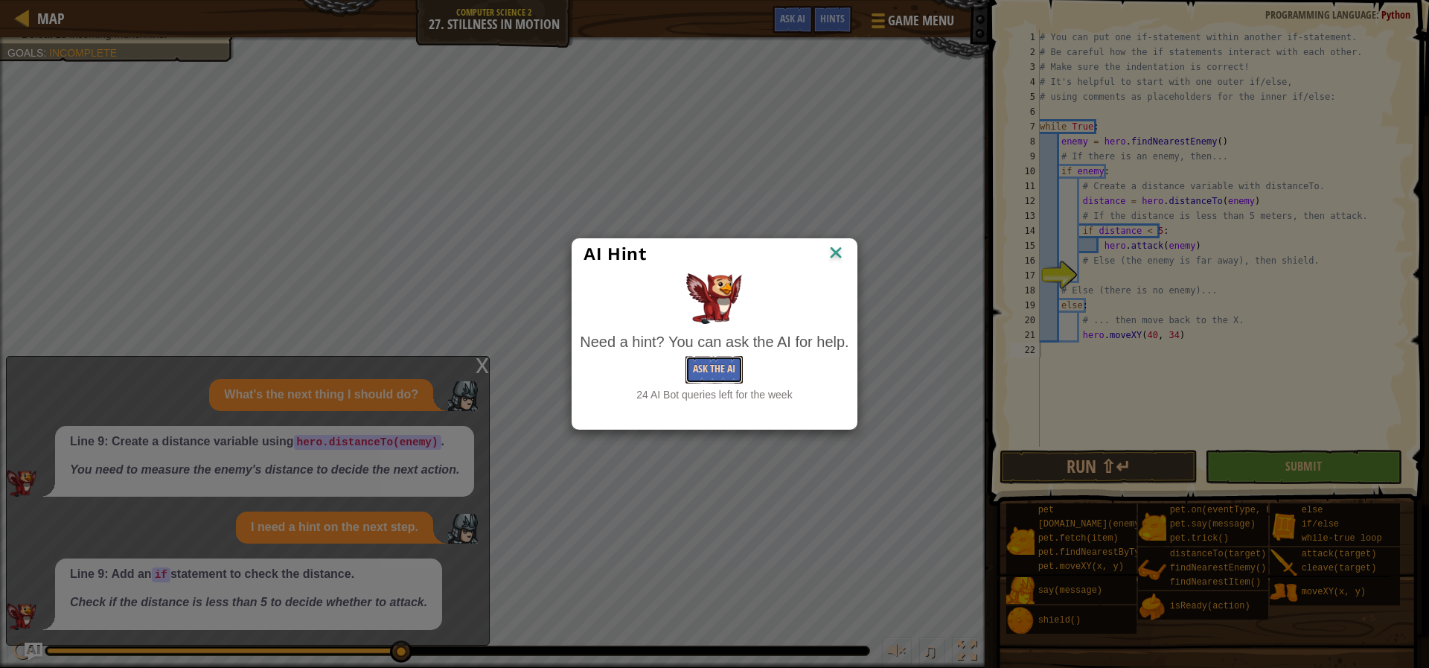
click at [700, 365] on button "Ask the AI" at bounding box center [713, 370] width 57 height 28
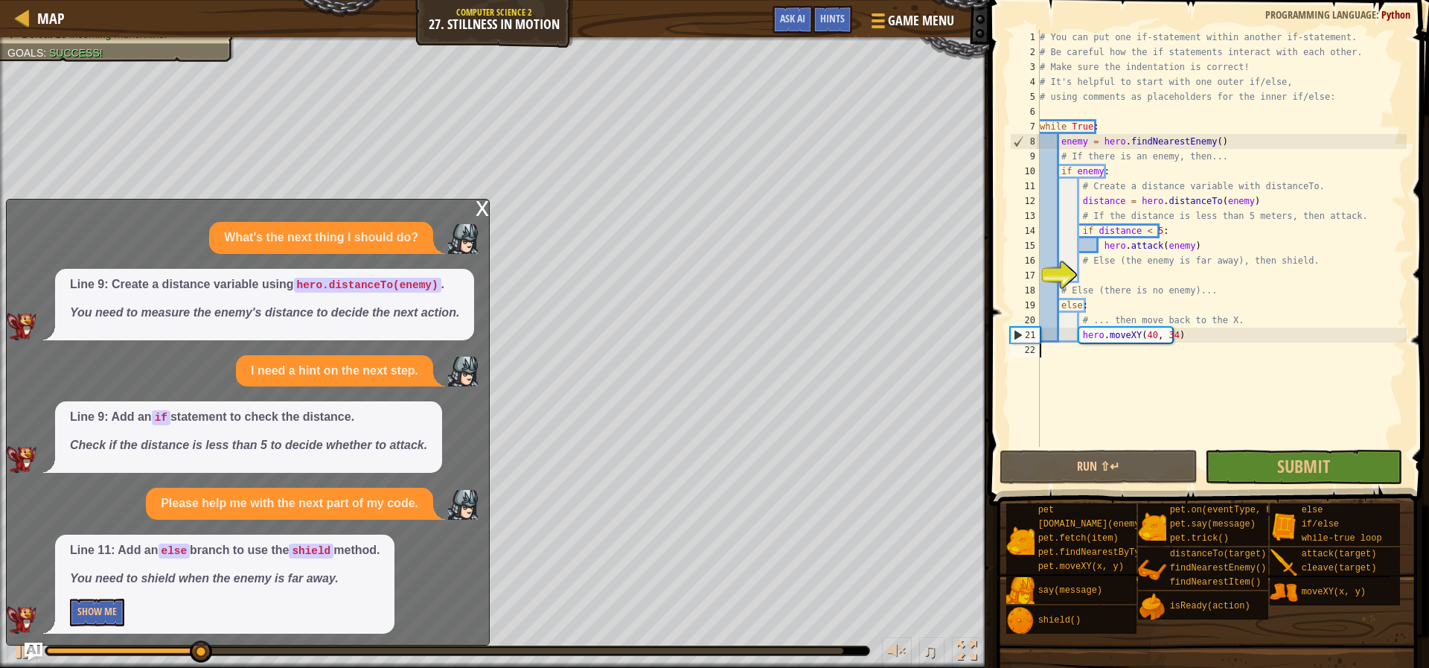
scroll to position [4, 0]
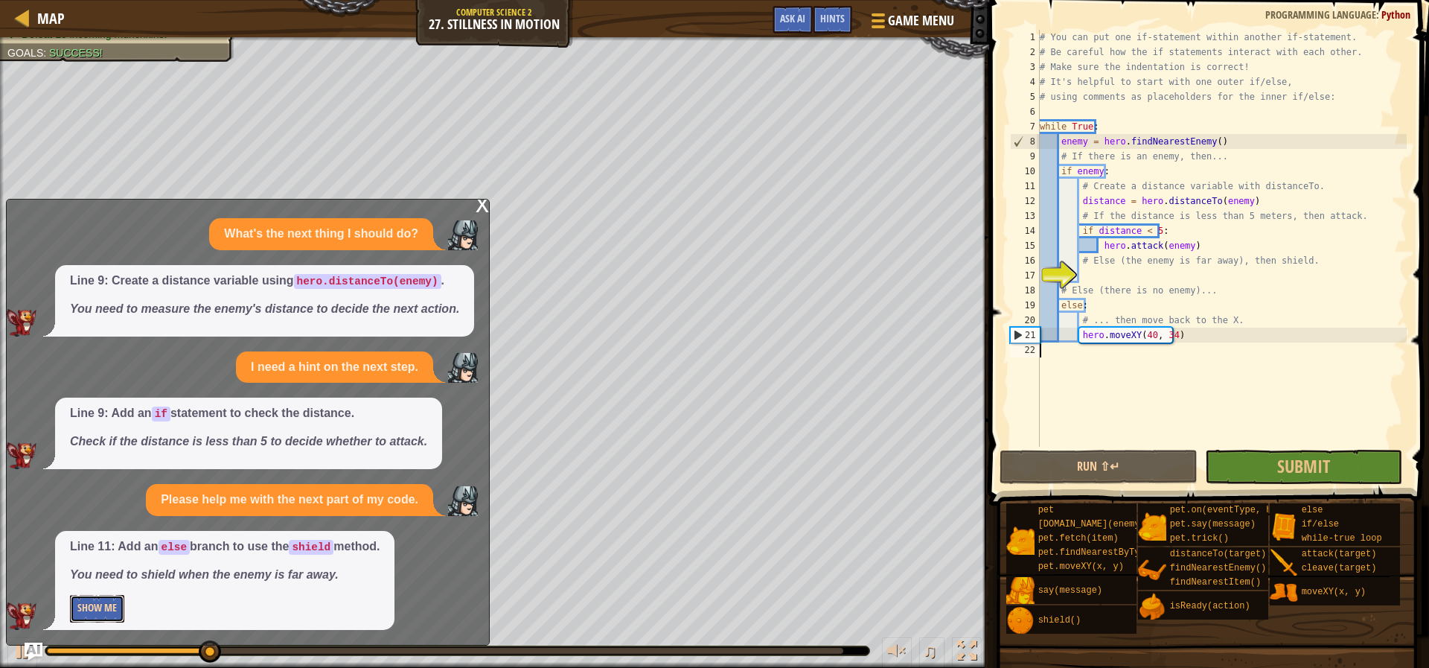
click at [98, 610] on button "Show Me" at bounding box center [97, 609] width 54 height 28
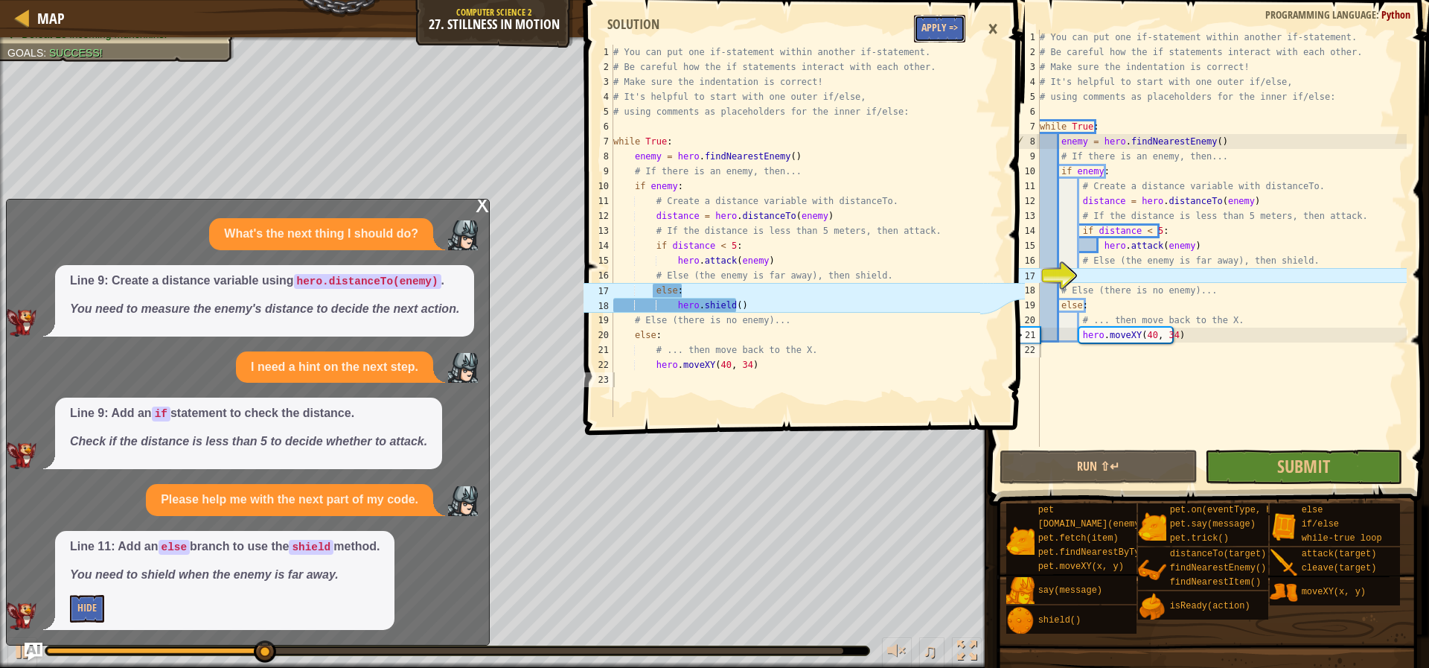
click at [942, 25] on button "Apply =>" at bounding box center [939, 29] width 51 height 28
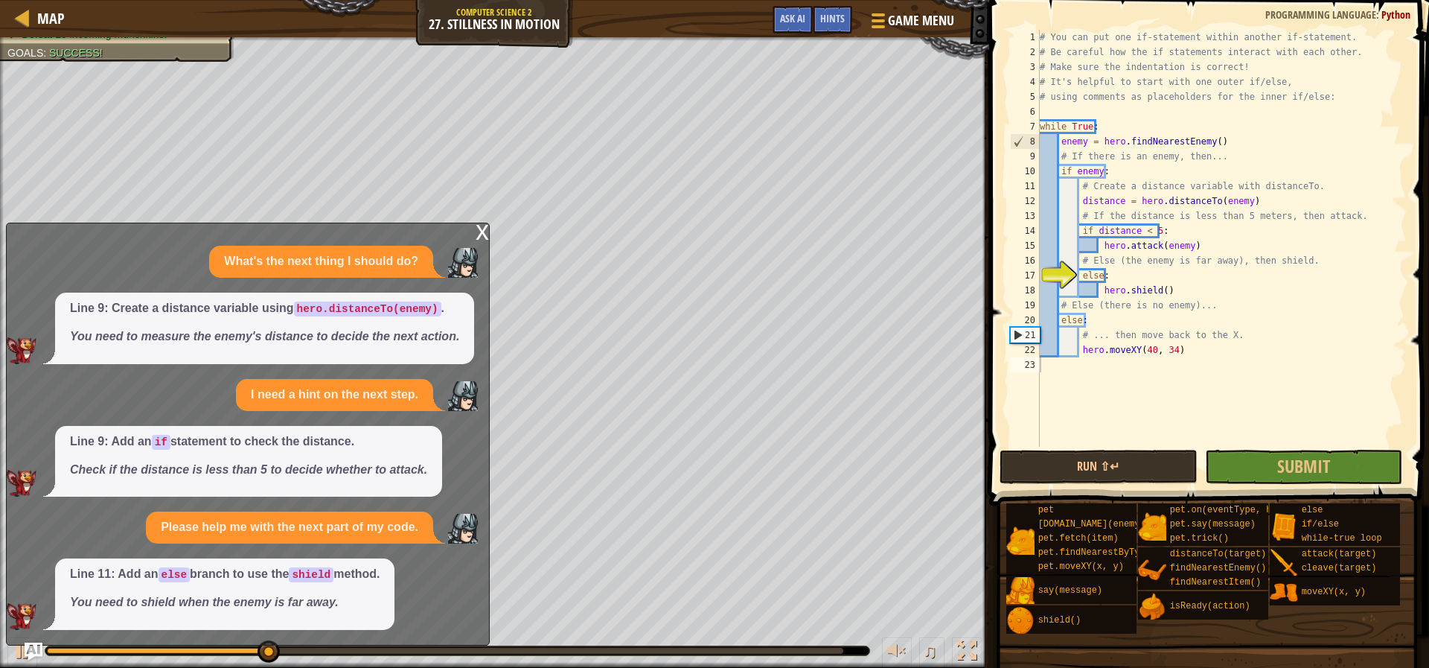
scroll to position [0, 0]
